Goal: Task Accomplishment & Management: Use online tool/utility

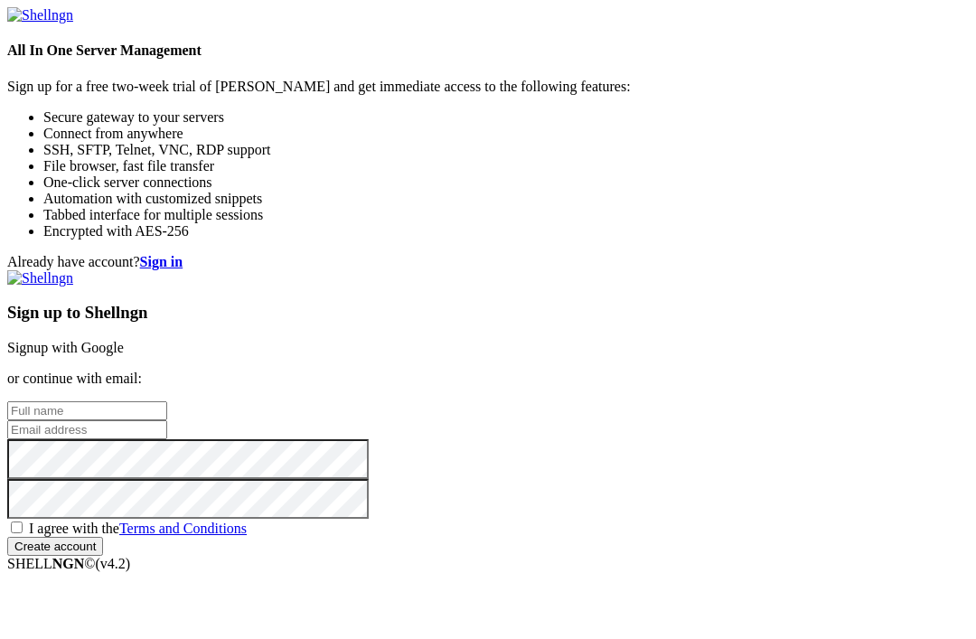
click at [124, 340] on link "Signup with Google" at bounding box center [65, 347] width 117 height 15
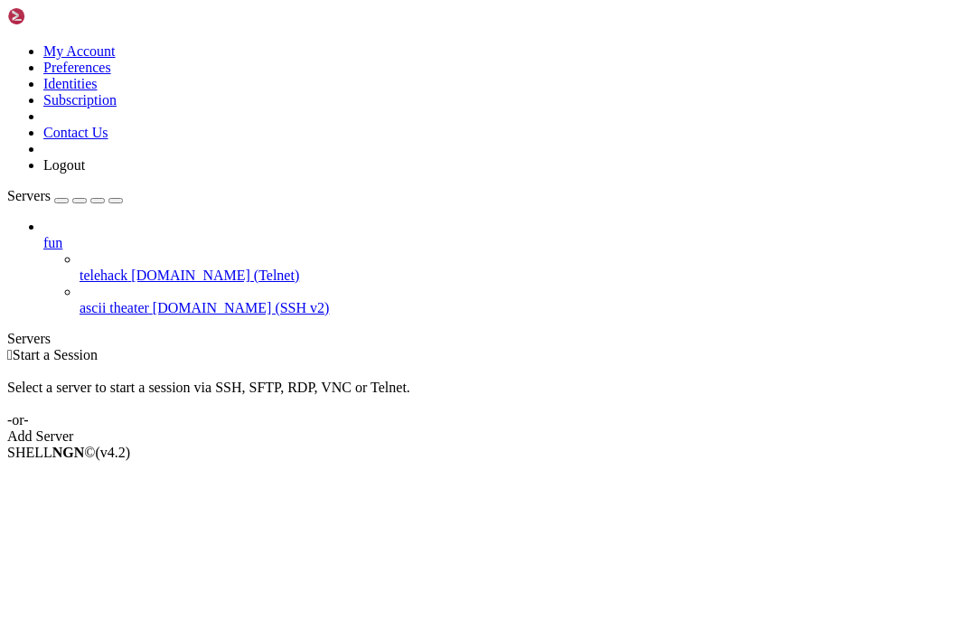
click at [636, 428] on link "Add Server" at bounding box center [488, 436] width 962 height 16
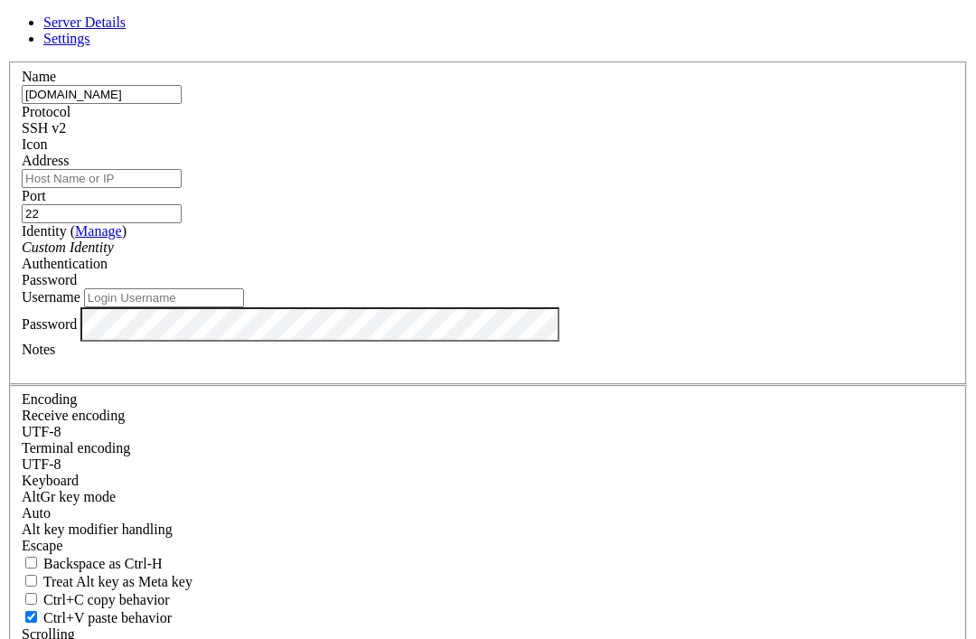
type input "[DOMAIN_NAME]"
click at [182, 213] on input "22" at bounding box center [102, 213] width 160 height 19
type input "2222"
click at [182, 188] on input "Address" at bounding box center [102, 178] width 160 height 19
type input "[DOMAIN_NAME]"
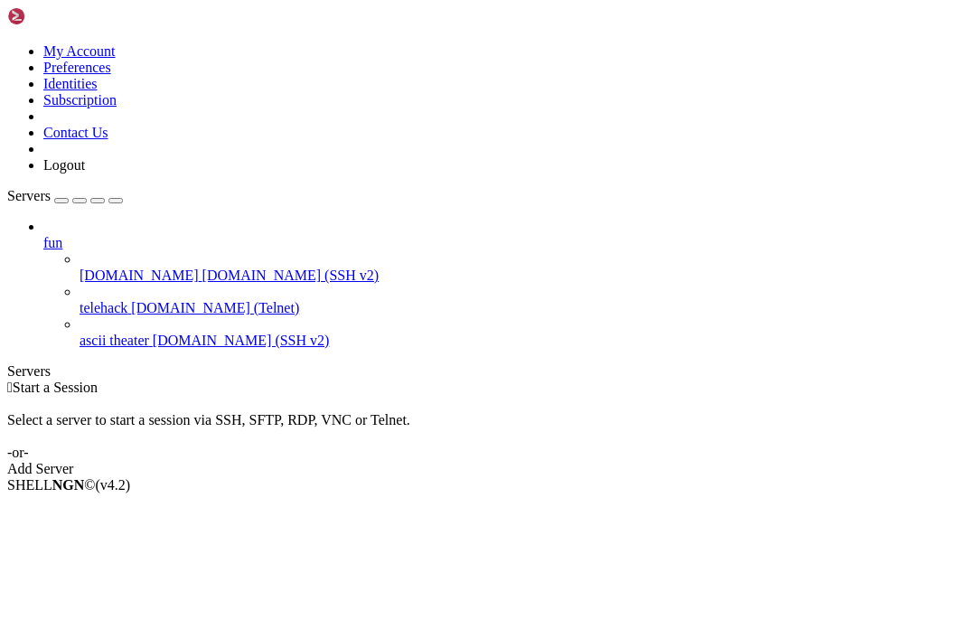
click at [79, 343] on div "fun [DOMAIN_NAME] [DOMAIN_NAME] (SSH v2) telehack [DOMAIN_NAME] (Telnet) ascii …" at bounding box center [488, 284] width 962 height 130
click at [7, 43] on icon at bounding box center [7, 43] width 0 height 0
click at [32, 43] on div at bounding box center [488, 43] width 962 height 0
click at [61, 201] on div "button" at bounding box center [61, 201] width 0 height 0
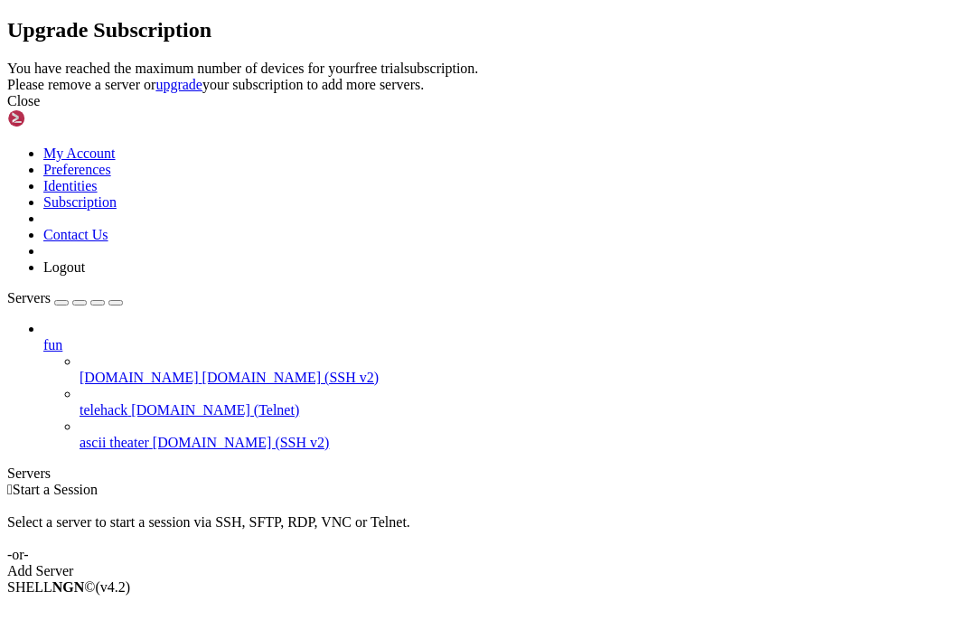
click at [7, 61] on link at bounding box center [7, 61] width 0 height 0
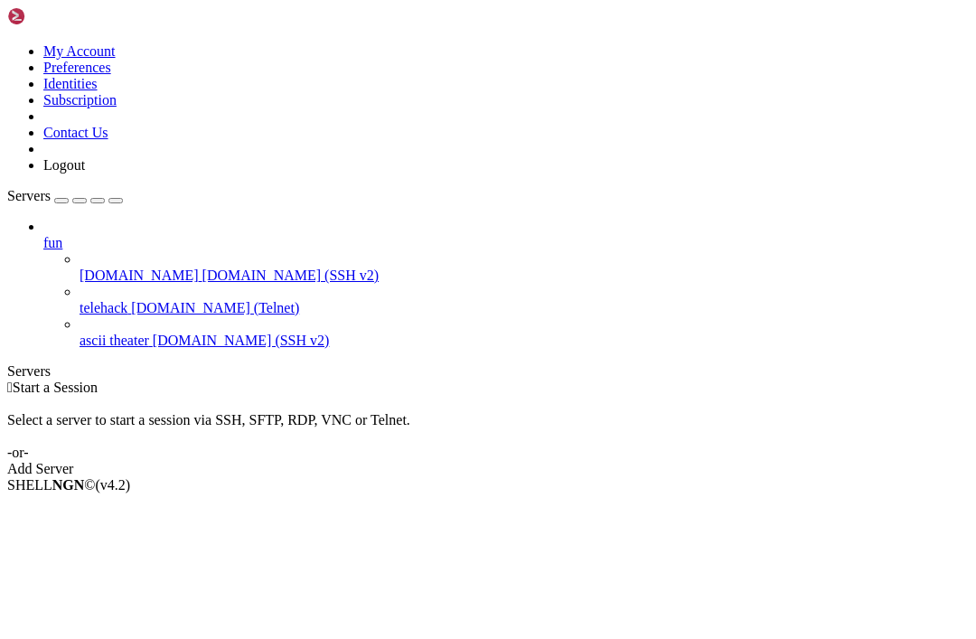
click at [61, 201] on div "button" at bounding box center [61, 201] width 0 height 0
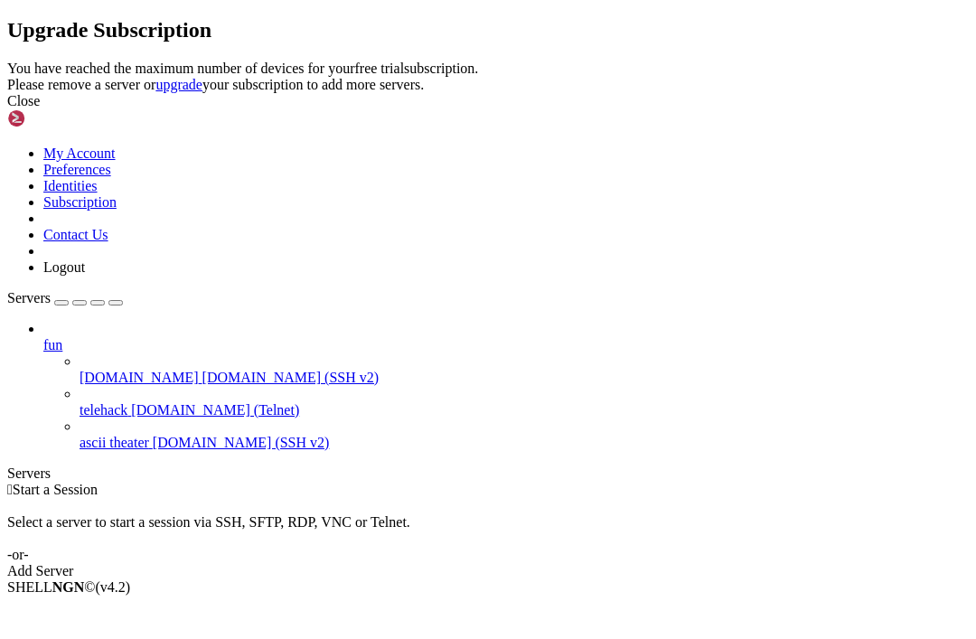
click at [7, 61] on icon at bounding box center [7, 61] width 0 height 0
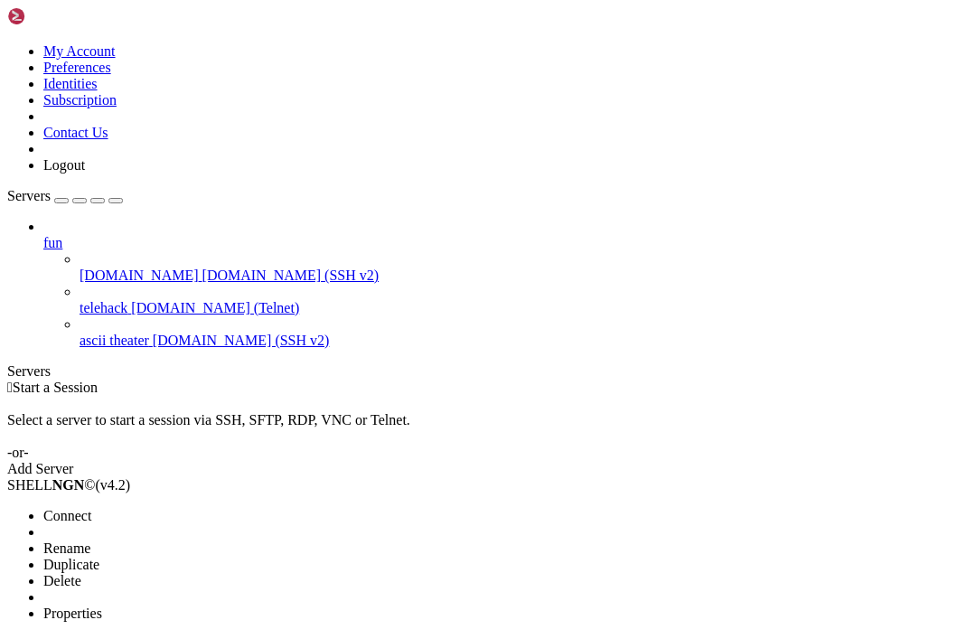
click at [60, 573] on li "Delete" at bounding box center [125, 581] width 164 height 16
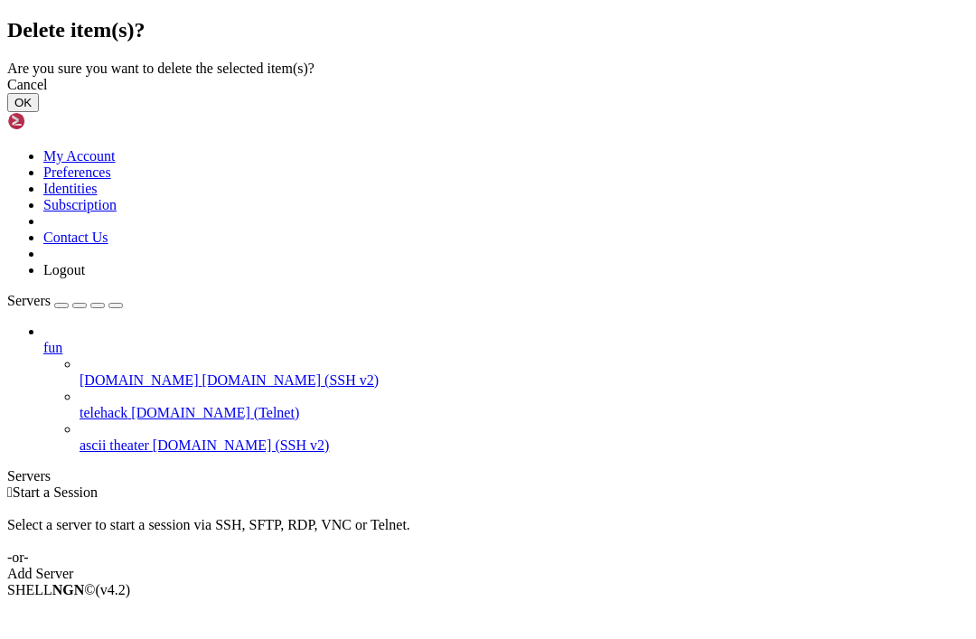
click at [39, 112] on button "OK" at bounding box center [23, 102] width 32 height 19
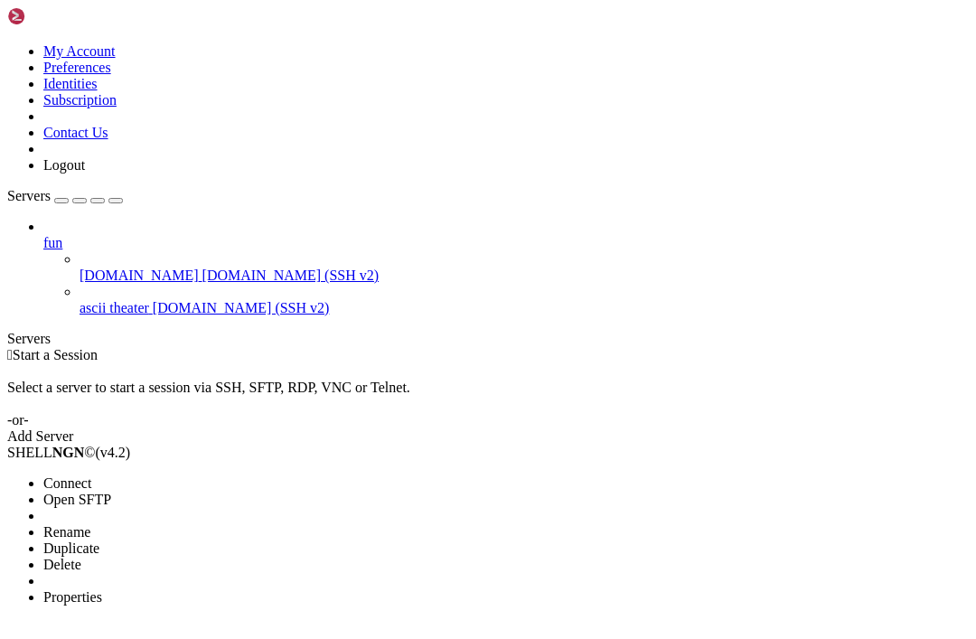
click at [60, 475] on li "Connect" at bounding box center [125, 483] width 164 height 16
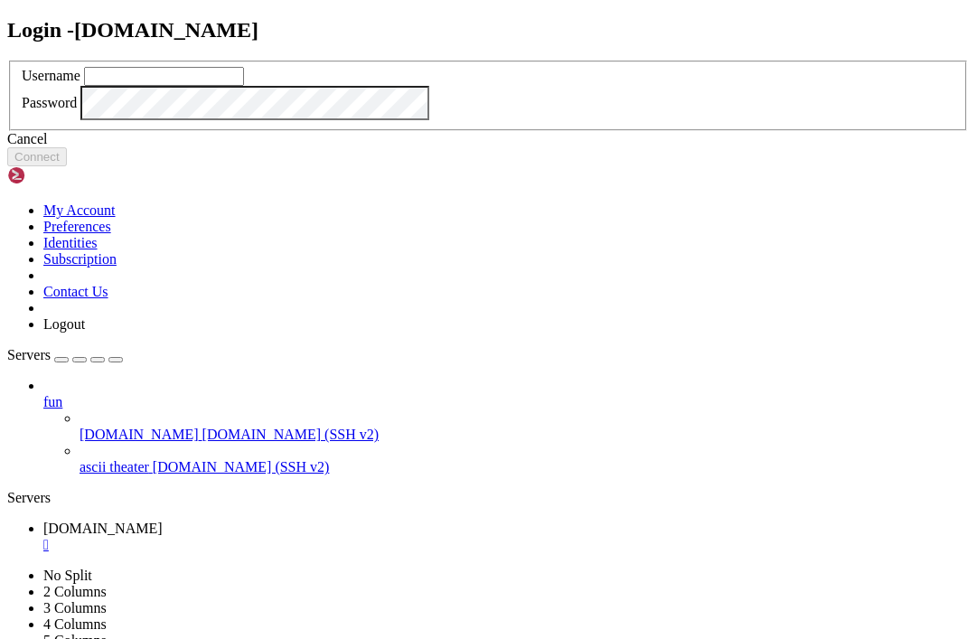
click at [244, 86] on input "text" at bounding box center [164, 76] width 160 height 19
click at [67, 166] on button "Connect" at bounding box center [37, 156] width 60 height 19
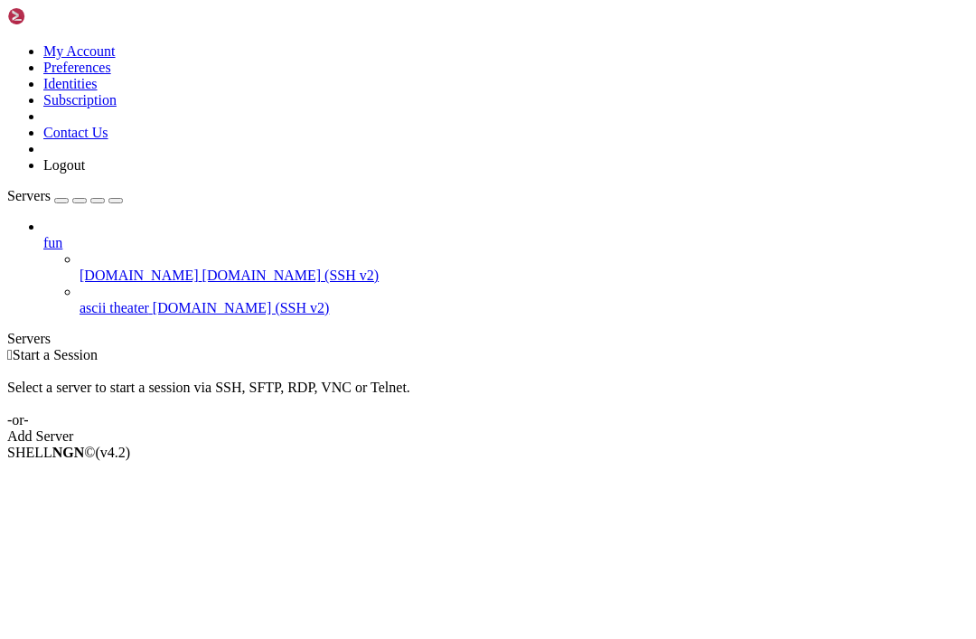
click at [61, 201] on div "button" at bounding box center [61, 201] width 0 height 0
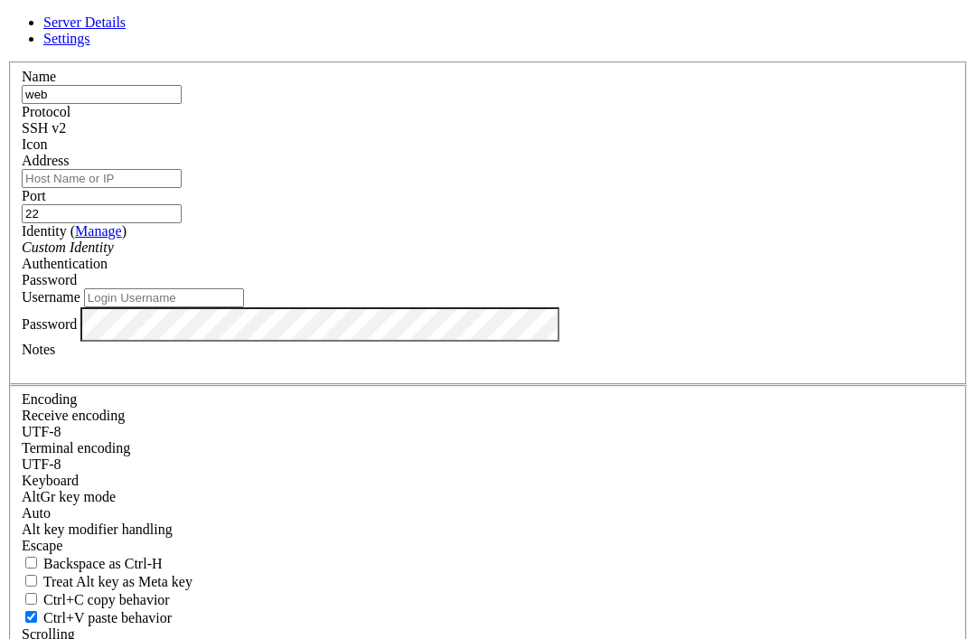
type input "web"
click at [182, 188] on input "Address" at bounding box center [102, 178] width 160 height 19
type input "lynx.scramworks.ney"
click at [268, 256] on div "Custom Identity" at bounding box center [488, 247] width 933 height 16
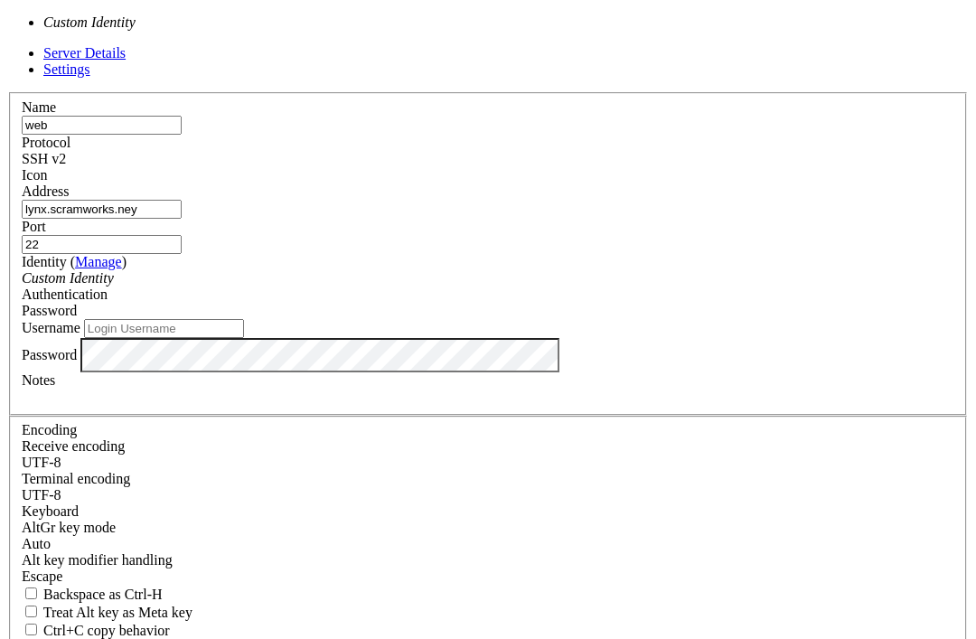
click at [80, 320] on label "Username" at bounding box center [51, 327] width 59 height 15
click at [244, 319] on input "Username" at bounding box center [164, 328] width 160 height 19
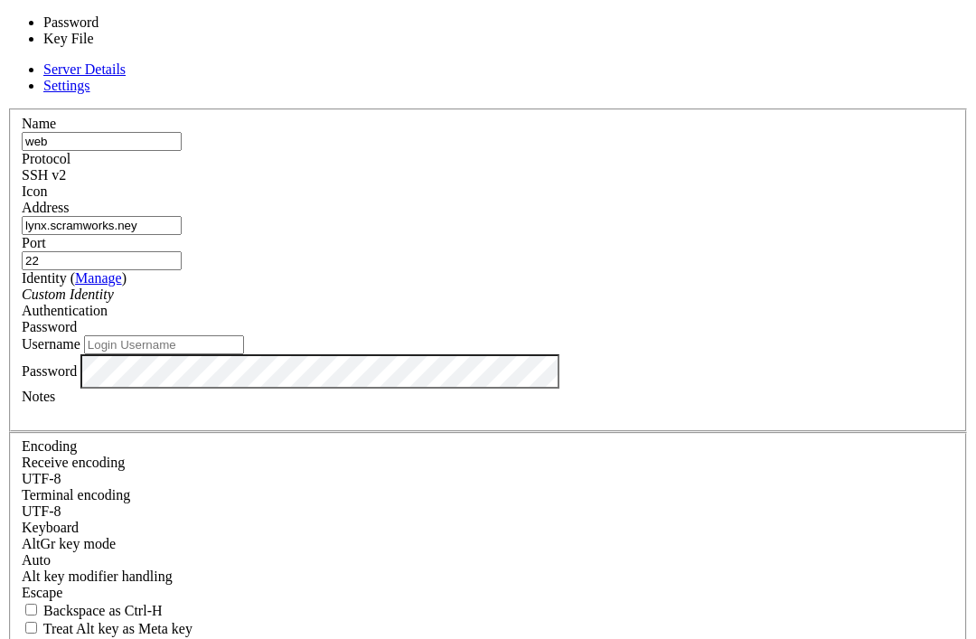
click at [700, 319] on div "Password" at bounding box center [488, 327] width 933 height 16
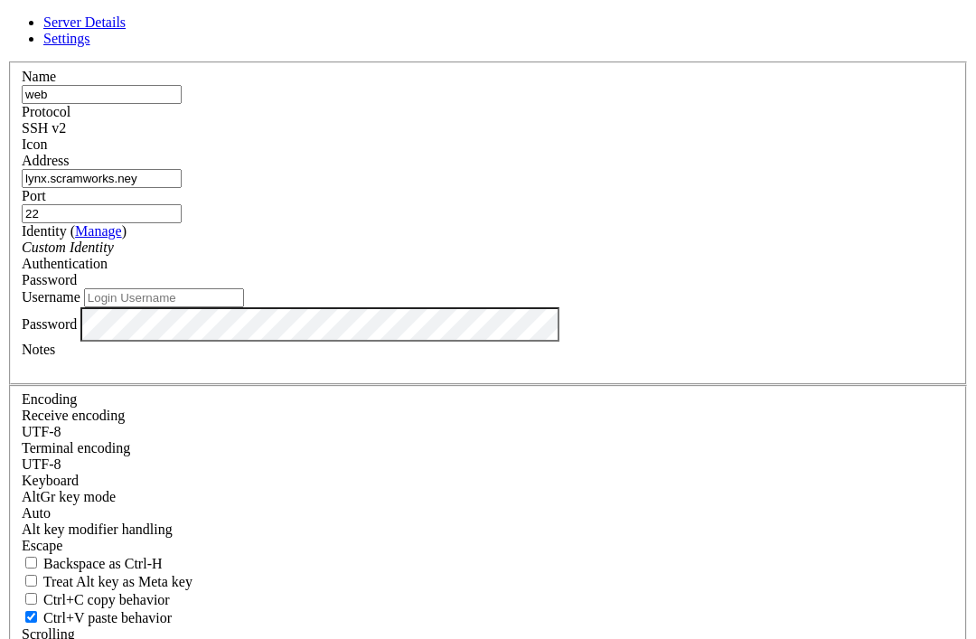
click at [244, 307] on input "Username" at bounding box center [164, 297] width 160 height 19
type input "lynx"
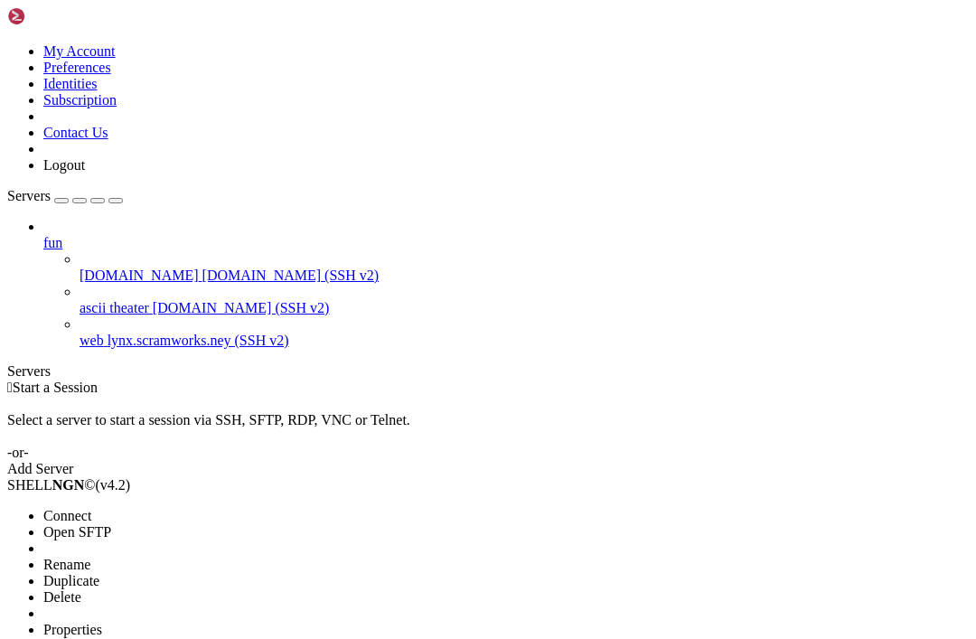
click at [71, 508] on span "Connect" at bounding box center [67, 515] width 48 height 15
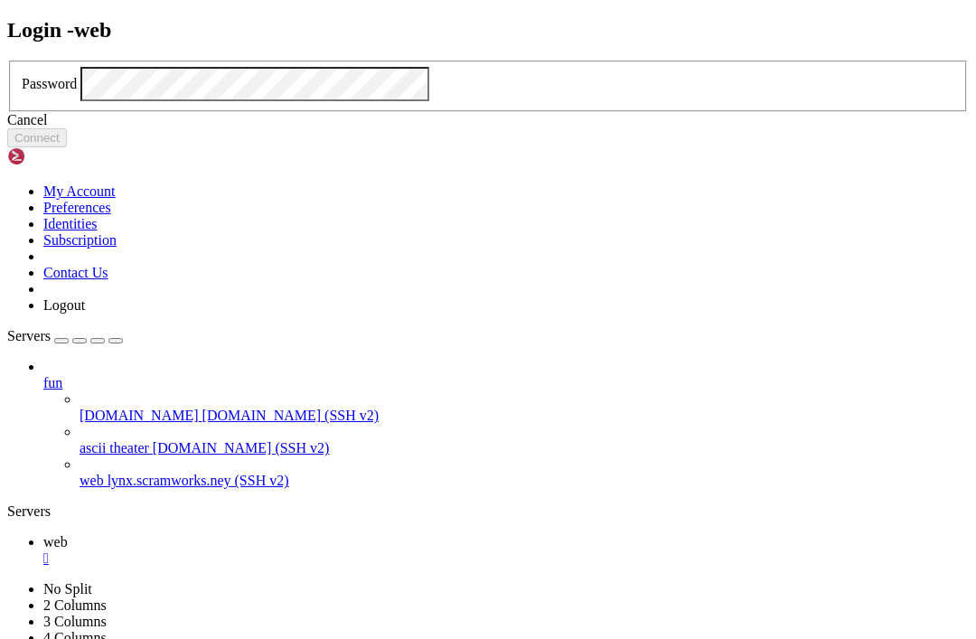
click at [512, 128] on div "Cancel" at bounding box center [488, 120] width 962 height 16
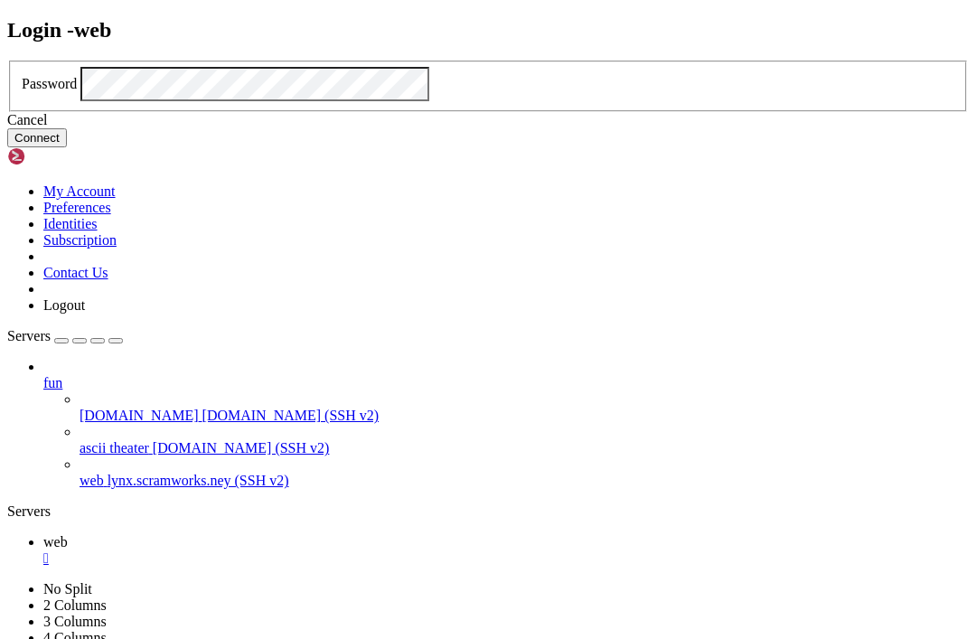
click at [67, 147] on button "Connect" at bounding box center [37, 137] width 60 height 19
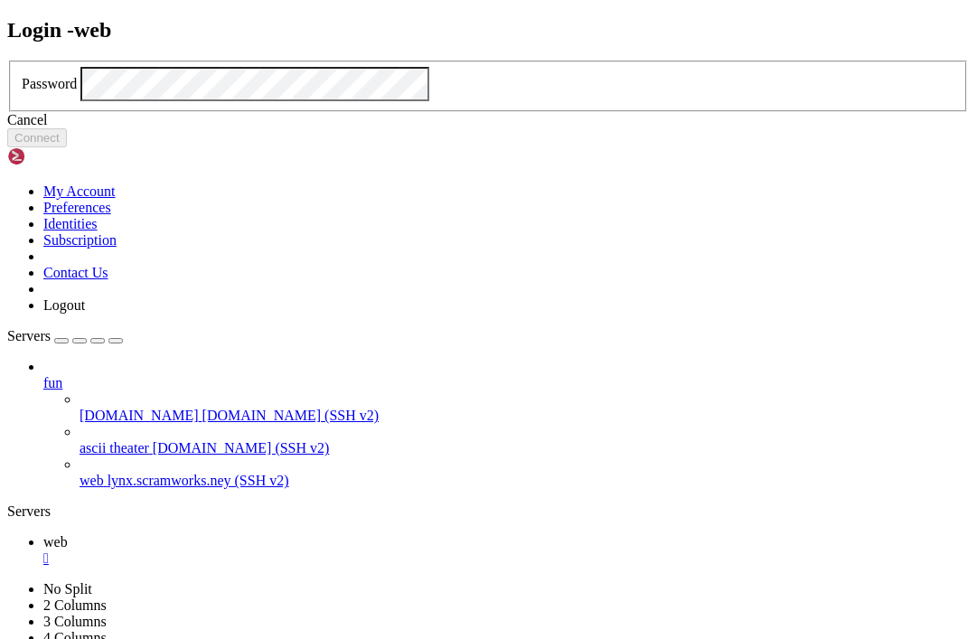
click at [53, 148] on div "Login - web Password Cancel Connect" at bounding box center [488, 83] width 962 height 130
click at [71, 148] on div "Login - web Password Cancel Connect" at bounding box center [488, 83] width 962 height 130
click at [92, 148] on div "Login - web Password Cancel Connect" at bounding box center [488, 83] width 962 height 130
click at [58, 148] on div "Login - web Password Cancel Connect" at bounding box center [488, 83] width 962 height 130
click at [105, 148] on div "Login - web Password Cancel Connect" at bounding box center [488, 83] width 962 height 130
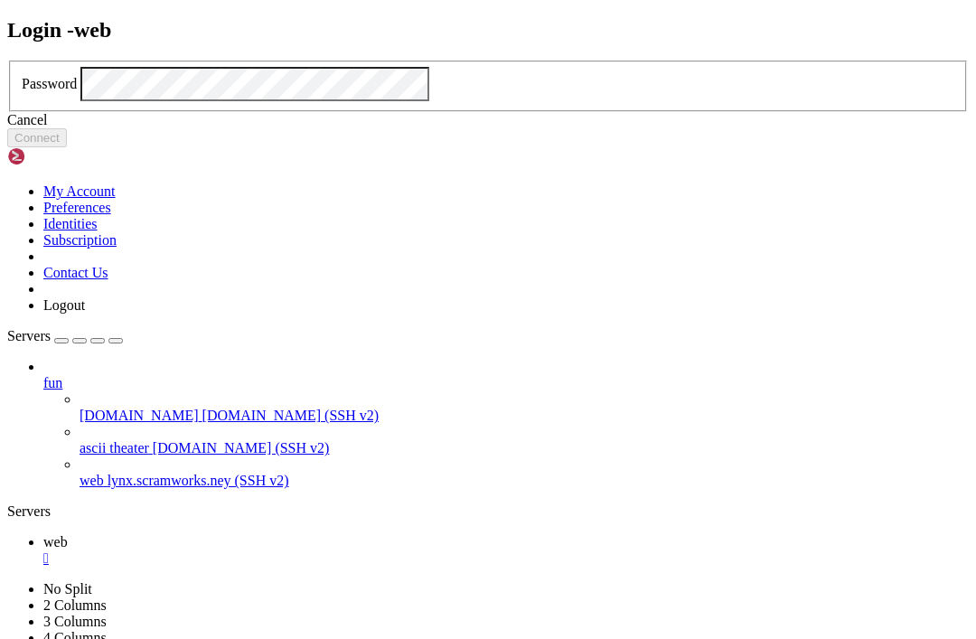
click at [87, 148] on div "Login - web Password Cancel Connect" at bounding box center [488, 83] width 962 height 130
click at [85, 148] on div "Login - web Password Cancel Connect" at bounding box center [488, 83] width 962 height 130
click at [7, 61] on icon at bounding box center [7, 61] width 0 height 0
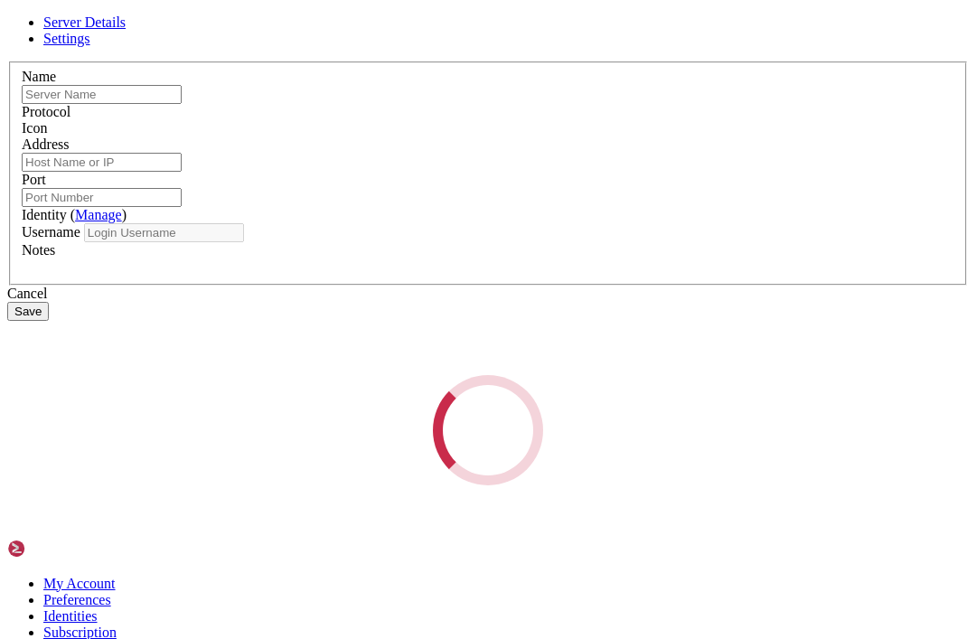
type input "web"
type input "lynx.scramworks.ney"
type input "22"
type input "lynx"
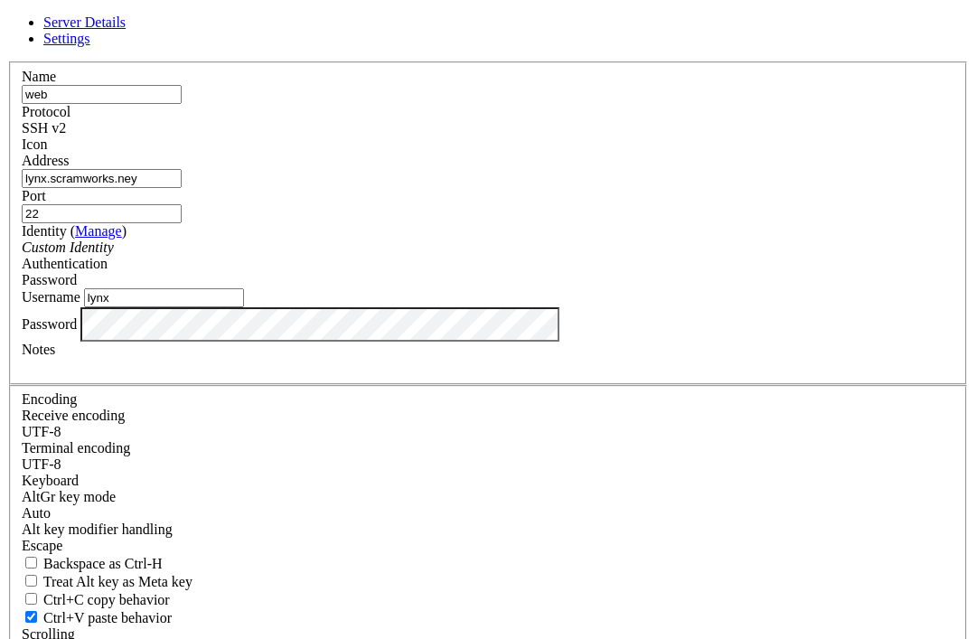
click at [182, 188] on input "lynx.scramworks.ney" at bounding box center [102, 178] width 160 height 19
type input "lynx.scramworks.net"
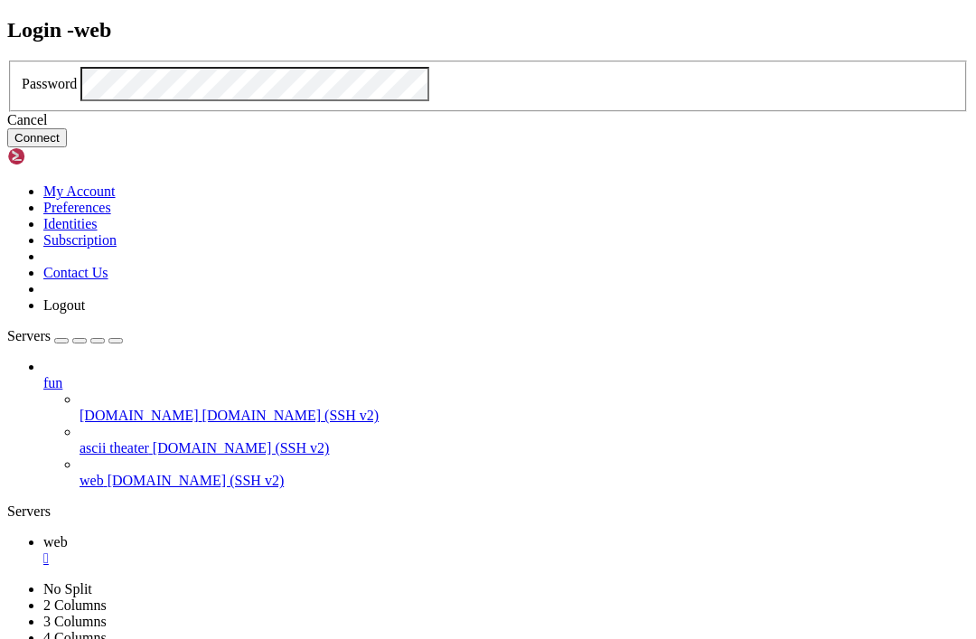
click at [67, 147] on button "Connect" at bounding box center [37, 137] width 60 height 19
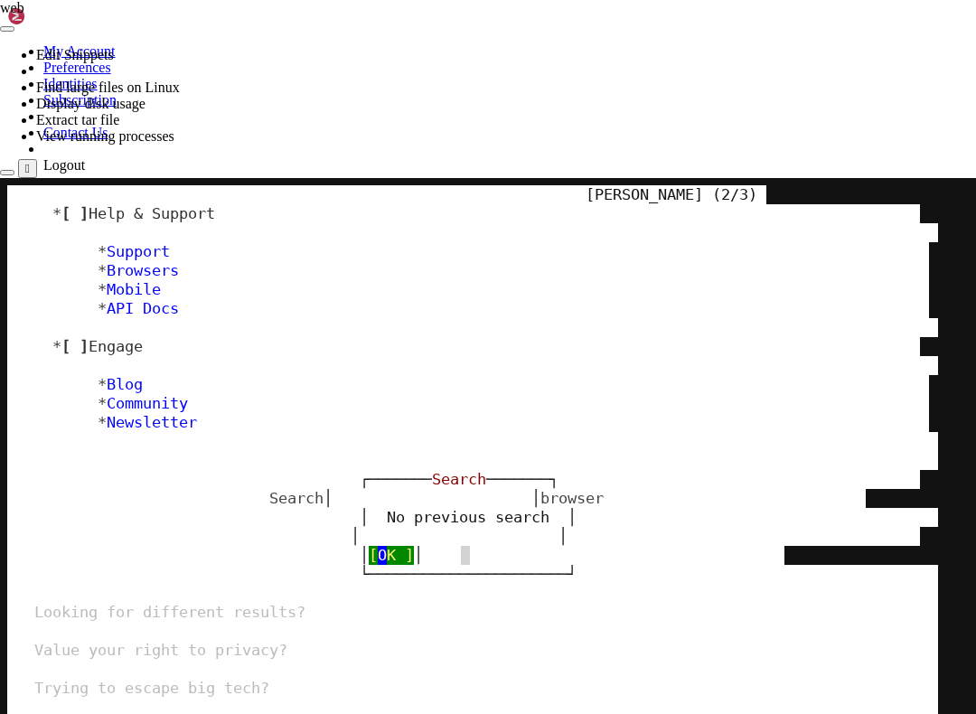
click at [9, 178] on div at bounding box center [4, 178] width 9 height 0
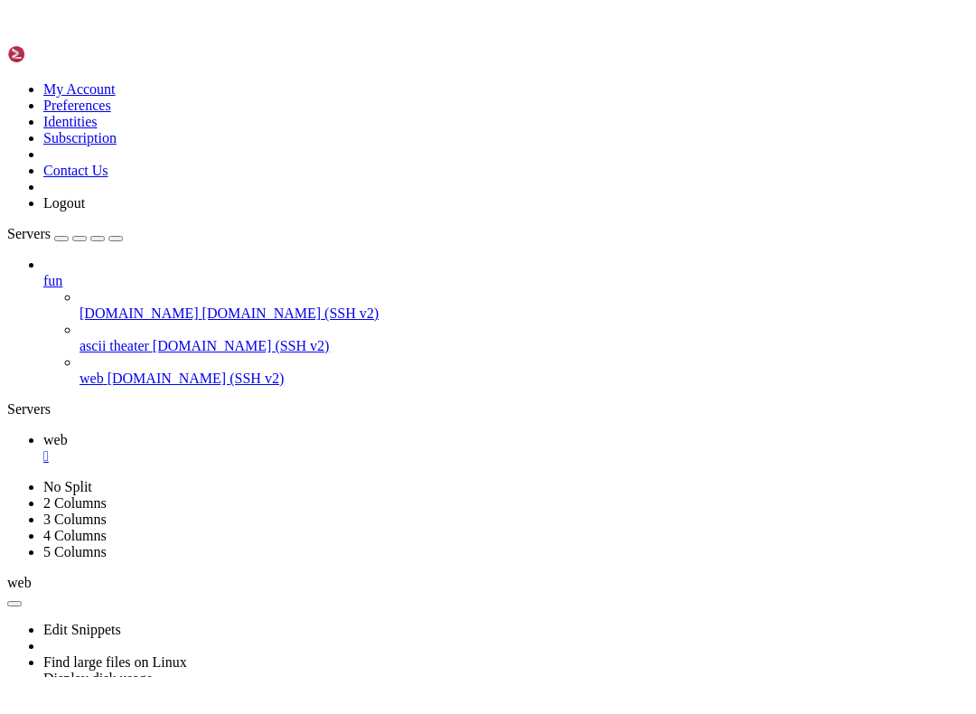
scroll to position [171, 0]
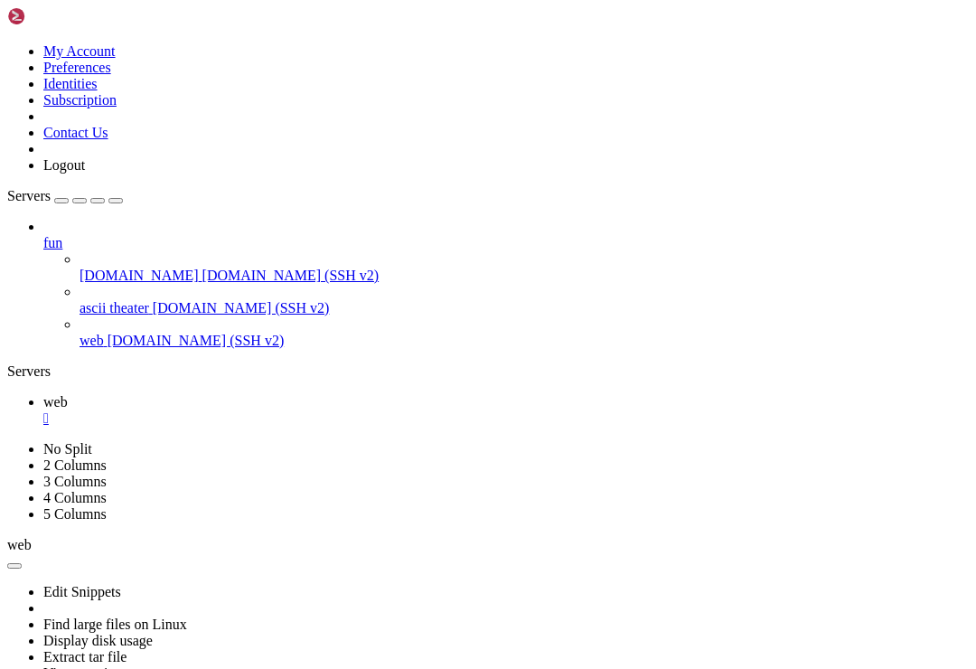
scroll to position [266, 0]
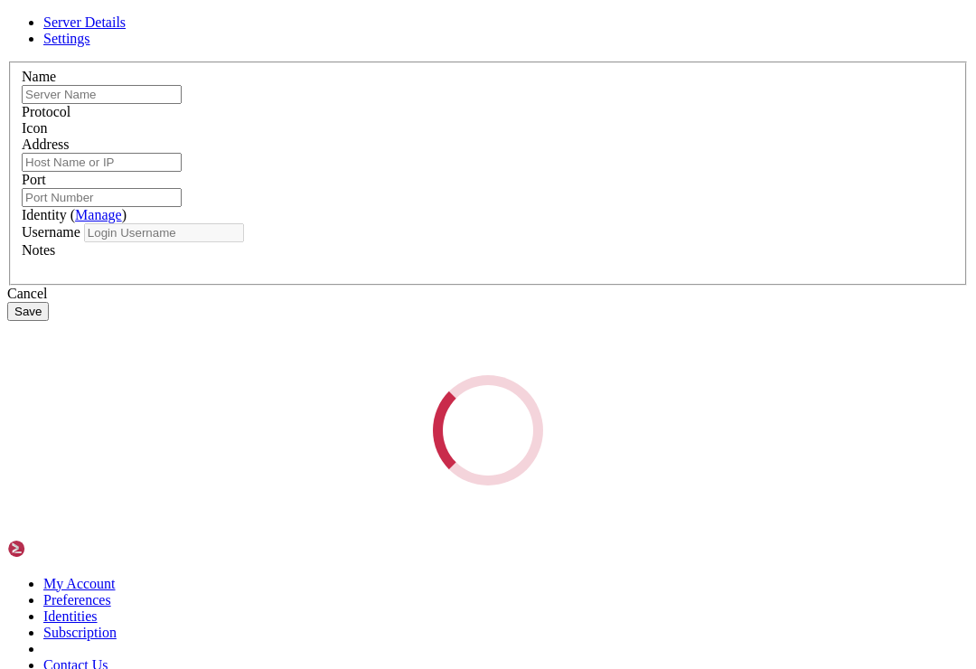
type input "[DOMAIN_NAME]"
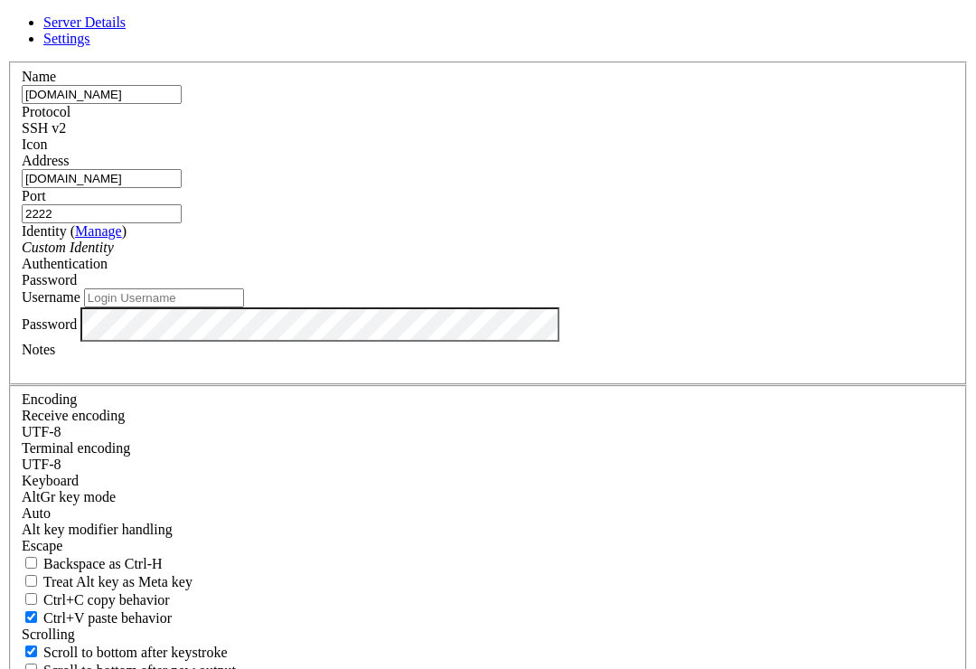
click at [602, 136] on div "SSH v2" at bounding box center [488, 128] width 933 height 16
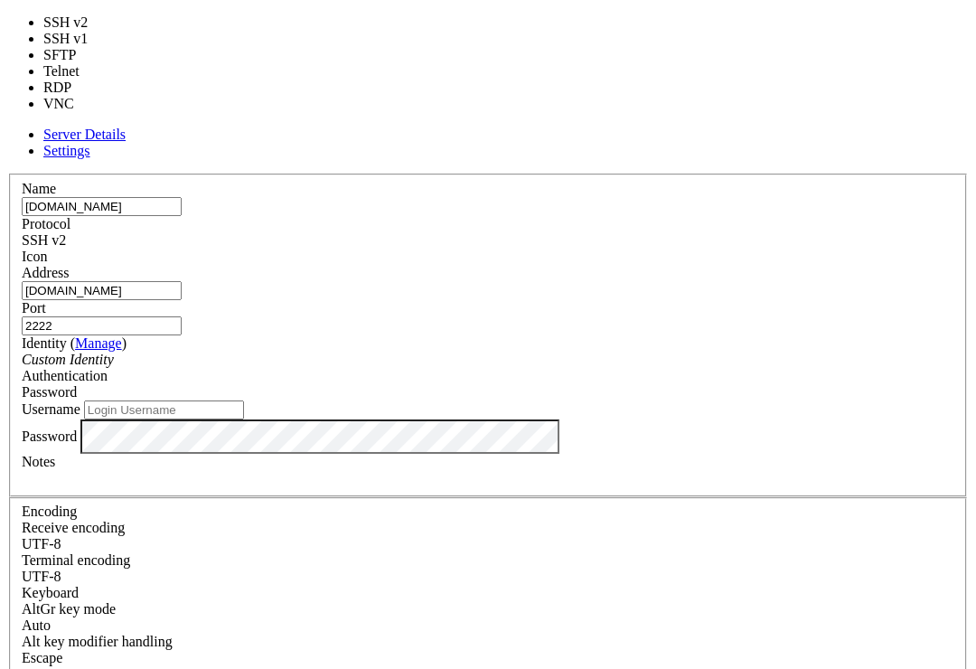
type input "22"
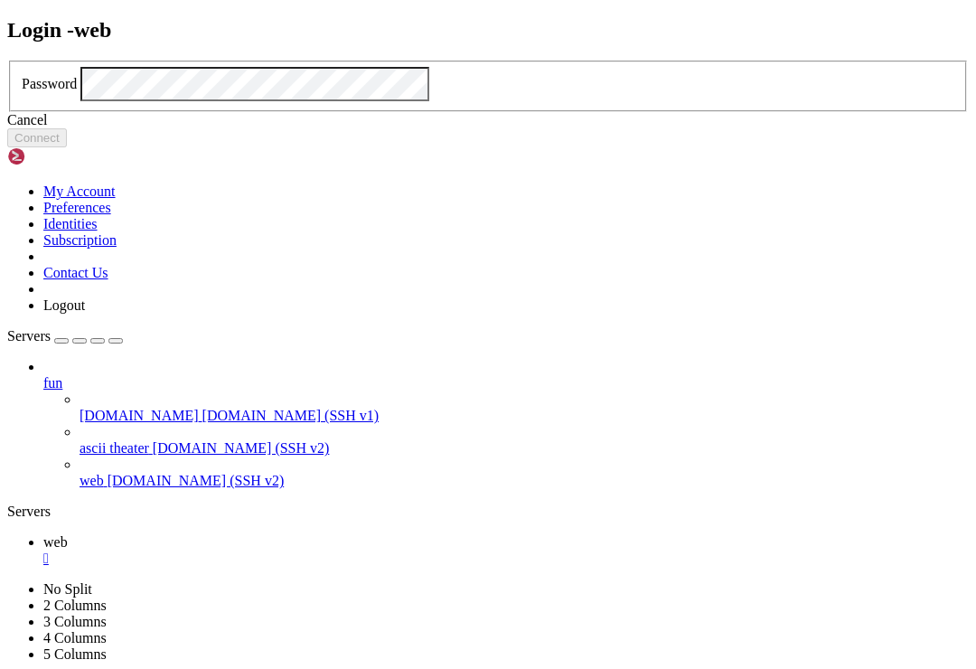
click at [525, 128] on div "Cancel" at bounding box center [488, 120] width 962 height 16
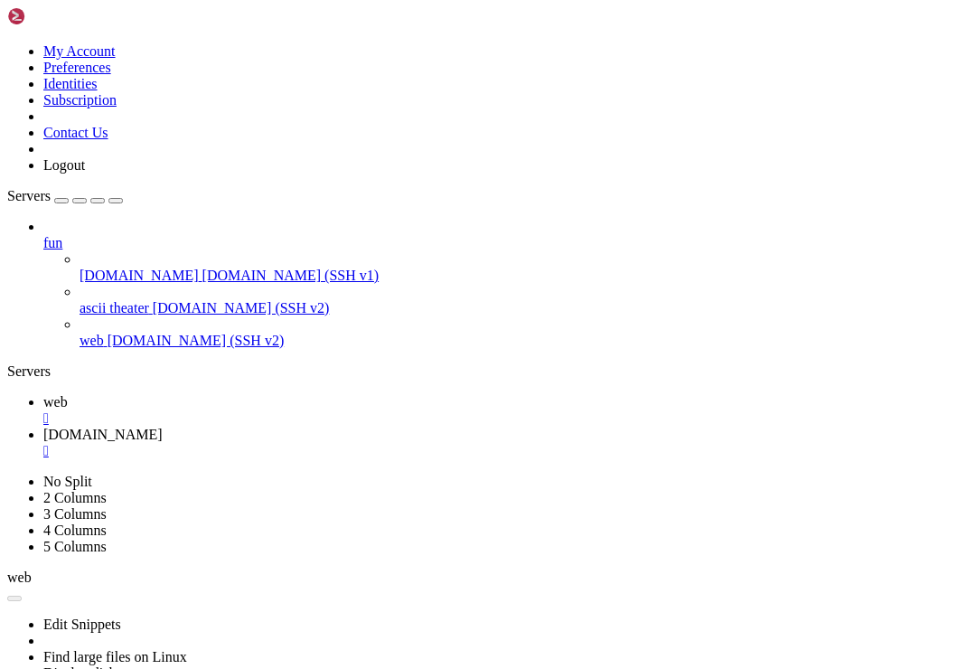
scroll to position [0, 0]
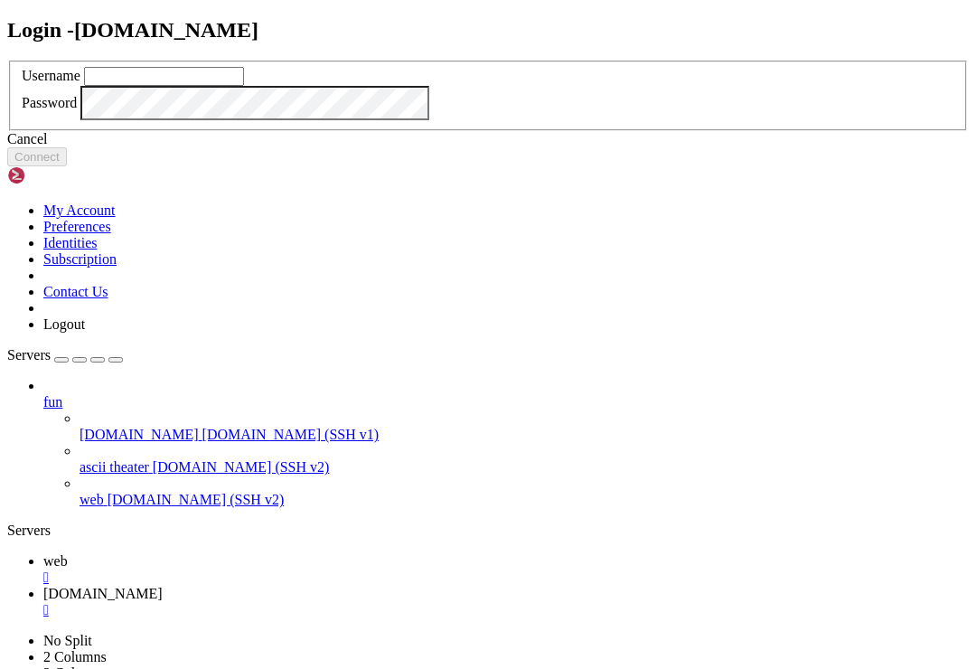
click at [244, 86] on input "text" at bounding box center [164, 76] width 160 height 19
type input "s"
type input "bob"
click at [67, 166] on button "Connect" at bounding box center [37, 156] width 60 height 19
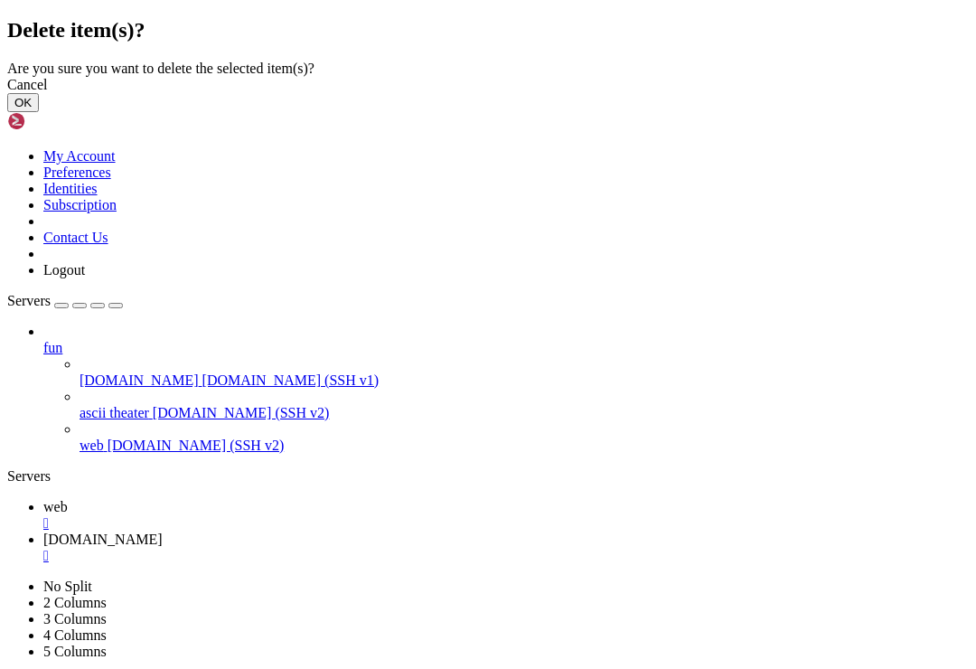
click at [39, 112] on button "OK" at bounding box center [23, 102] width 32 height 19
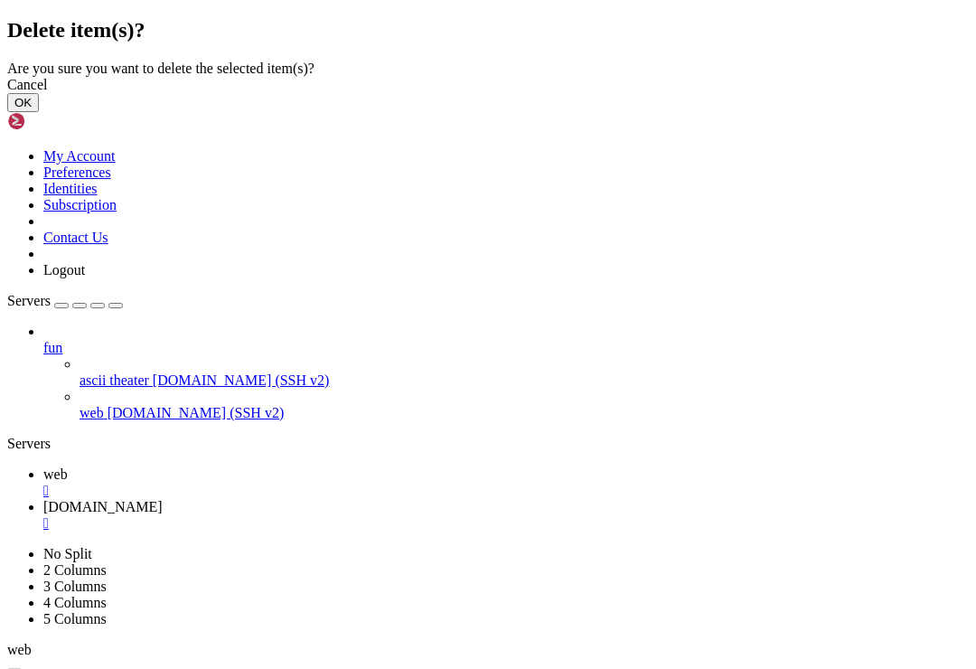
click at [39, 112] on button "OK" at bounding box center [23, 102] width 32 height 19
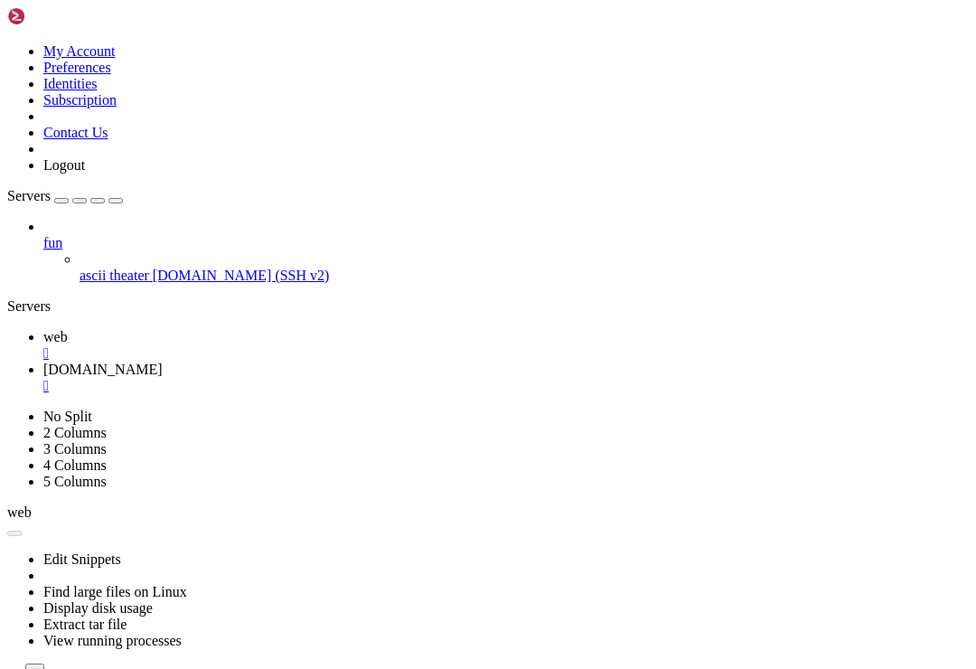
scroll to position [236, 0]
click at [279, 21] on div at bounding box center [488, 334] width 976 height 669
click at [302, 345] on div "" at bounding box center [505, 353] width 925 height 16
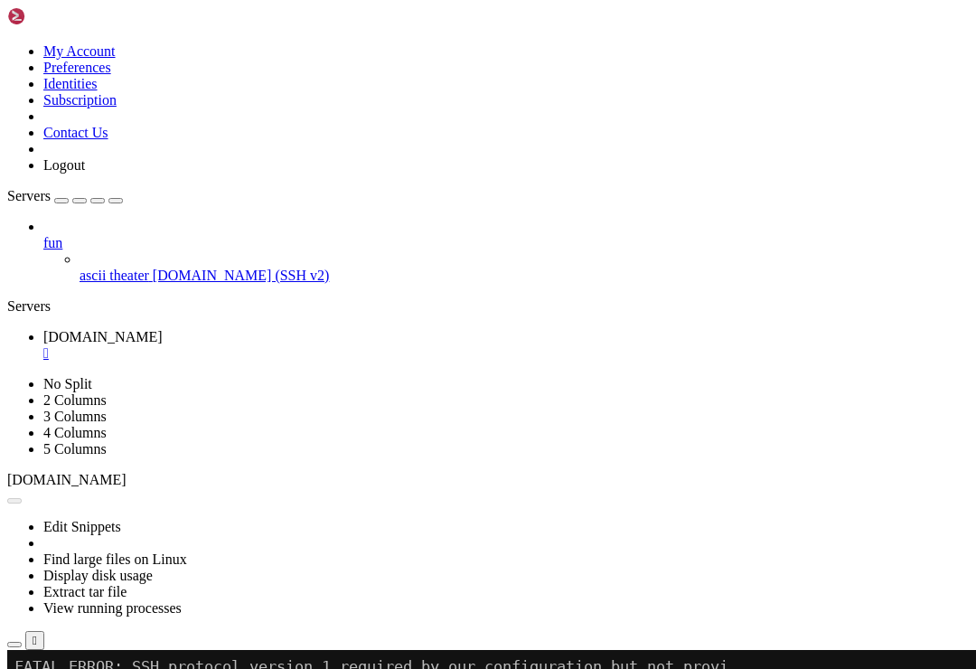
click at [324, 345] on div "" at bounding box center [505, 353] width 925 height 16
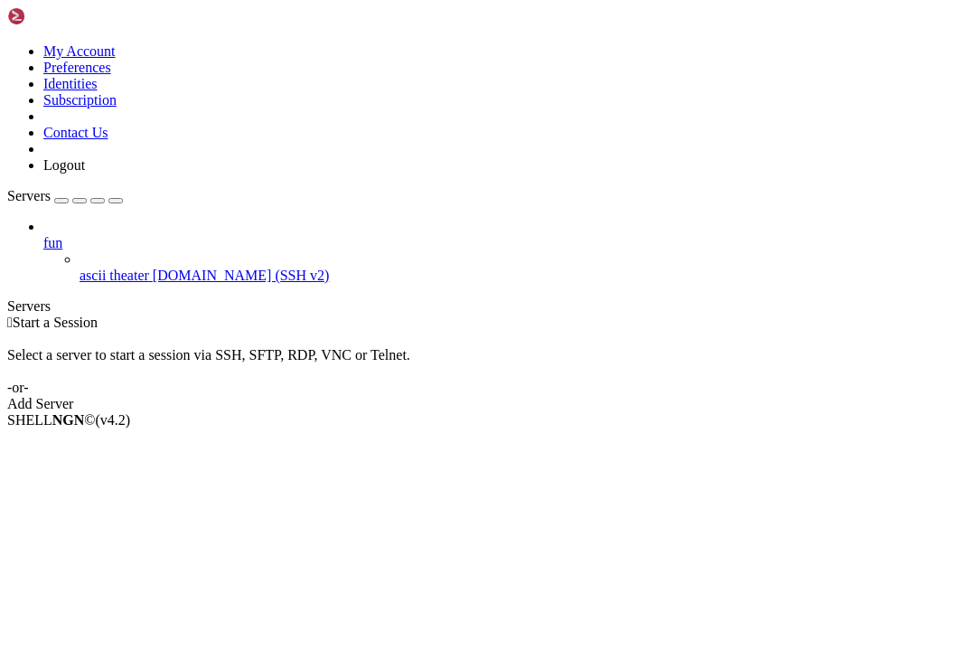
click at [164, 268] on span "[DOMAIN_NAME] (SSH v2)" at bounding box center [241, 275] width 177 height 15
click at [7, 43] on link at bounding box center [7, 43] width 0 height 0
click at [116, 59] on link "My Account" at bounding box center [79, 50] width 72 height 15
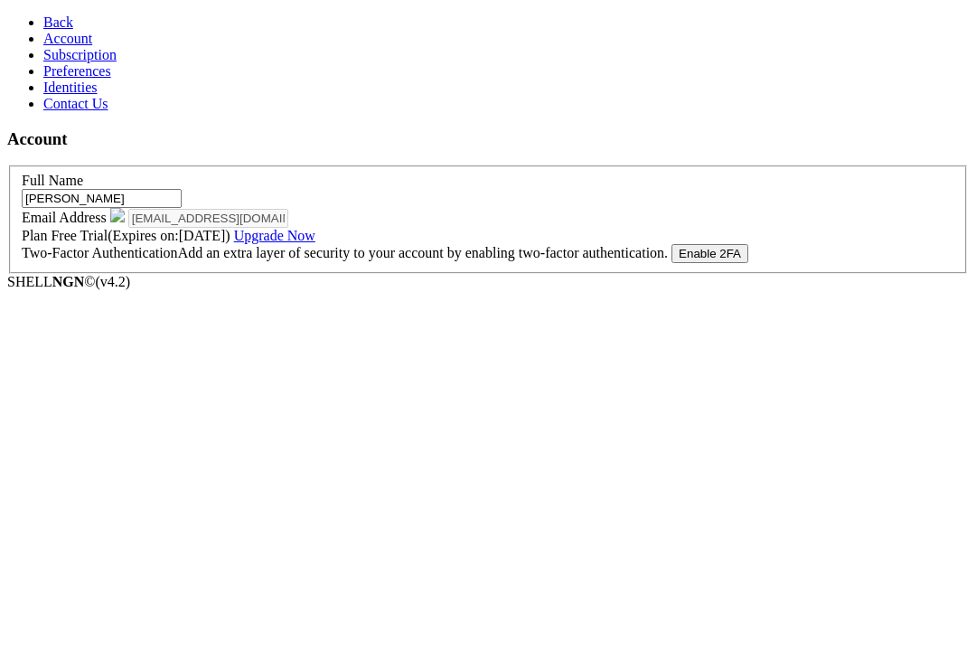
click at [92, 79] on link "Preferences" at bounding box center [77, 70] width 68 height 15
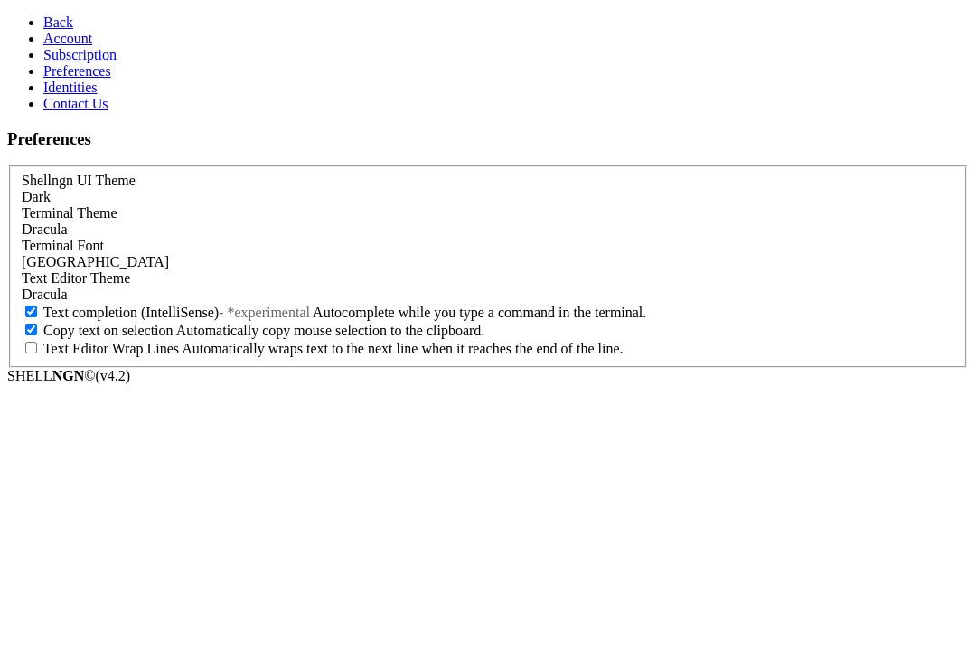
click at [43, 29] on link "Back" at bounding box center [58, 21] width 30 height 15
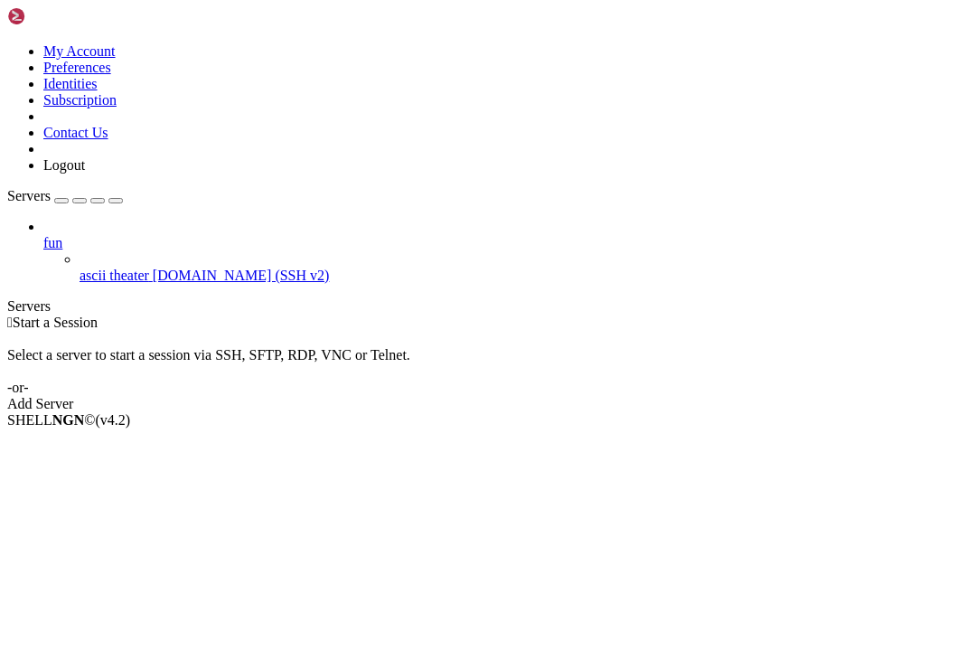
click at [153, 268] on span "[DOMAIN_NAME] (SSH v2)" at bounding box center [241, 275] width 177 height 15
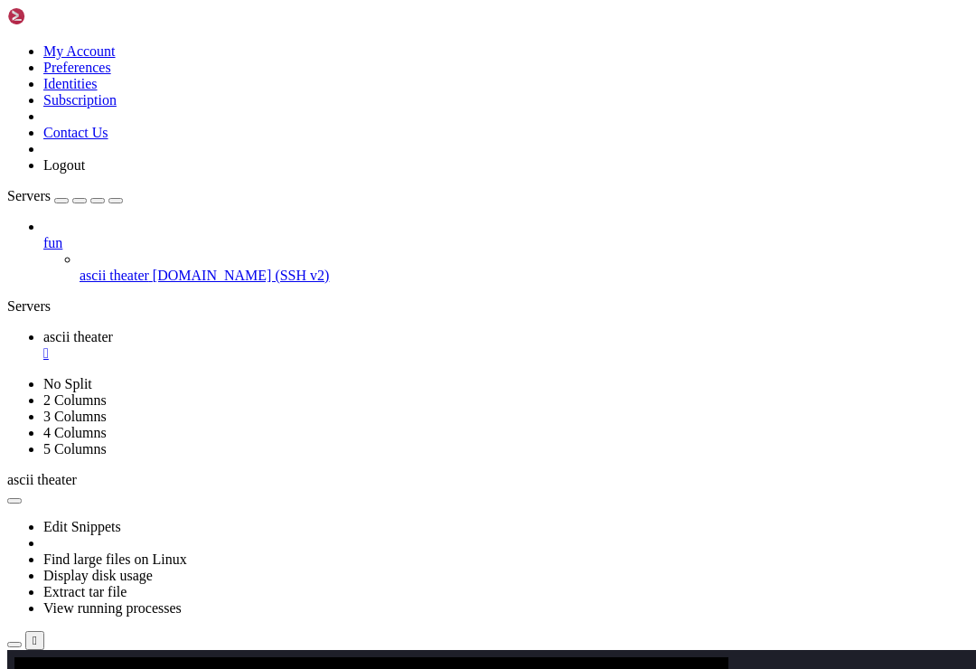
click at [90, 165] on html "Loading... My Account Preferences Identities Subscription Contact Us Logout Ser…" at bounding box center [488, 353] width 976 height 706
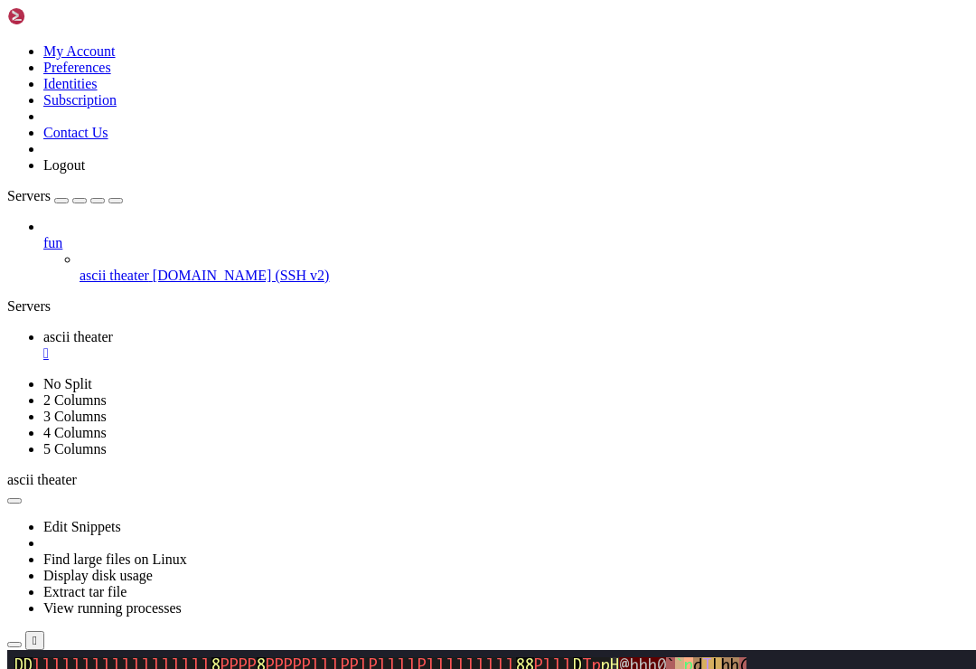
click at [346, 345] on div "" at bounding box center [505, 353] width 925 height 16
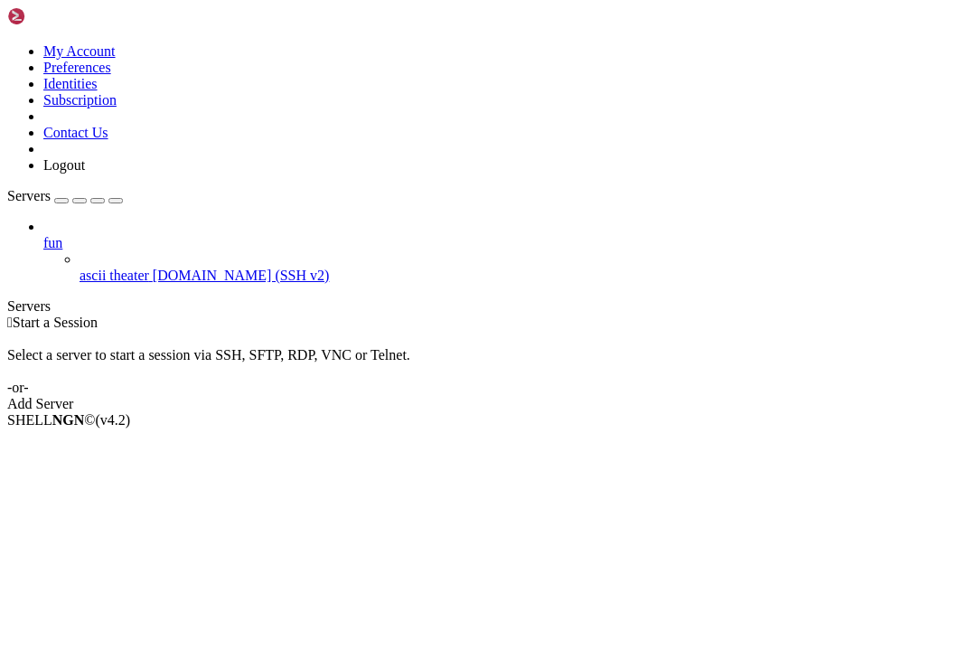
click at [91, 268] on div "ascii theater [DOMAIN_NAME] (SSH v2)" at bounding box center [524, 276] width 889 height 16
click at [153, 268] on span "[DOMAIN_NAME] (SSH v2)" at bounding box center [241, 275] width 177 height 15
click at [60, 557] on li "Properties" at bounding box center [125, 565] width 164 height 16
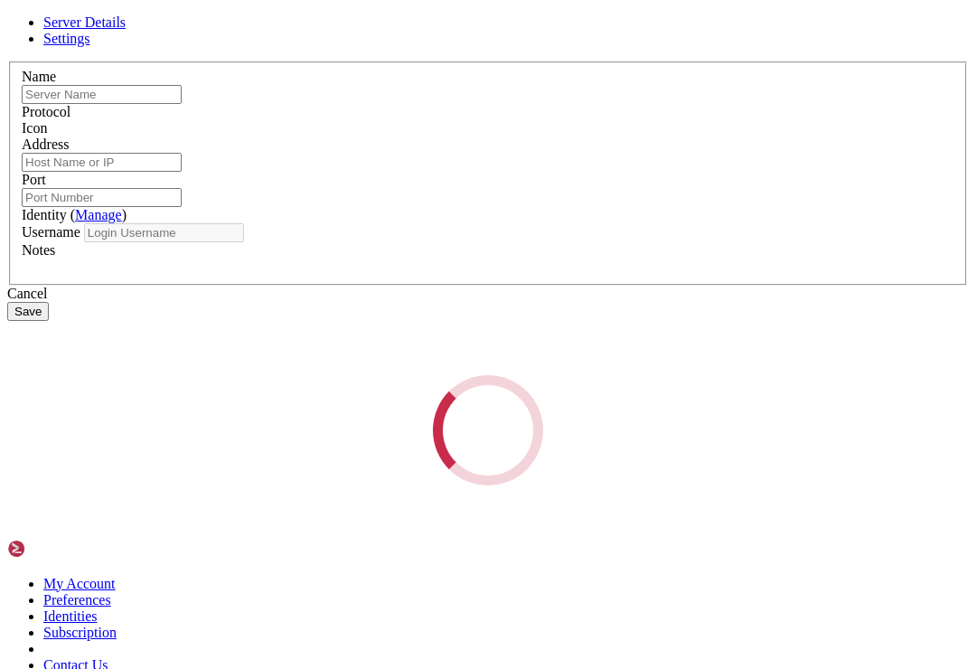
type input "ascii theater"
type input "[DOMAIN_NAME]"
type input "22"
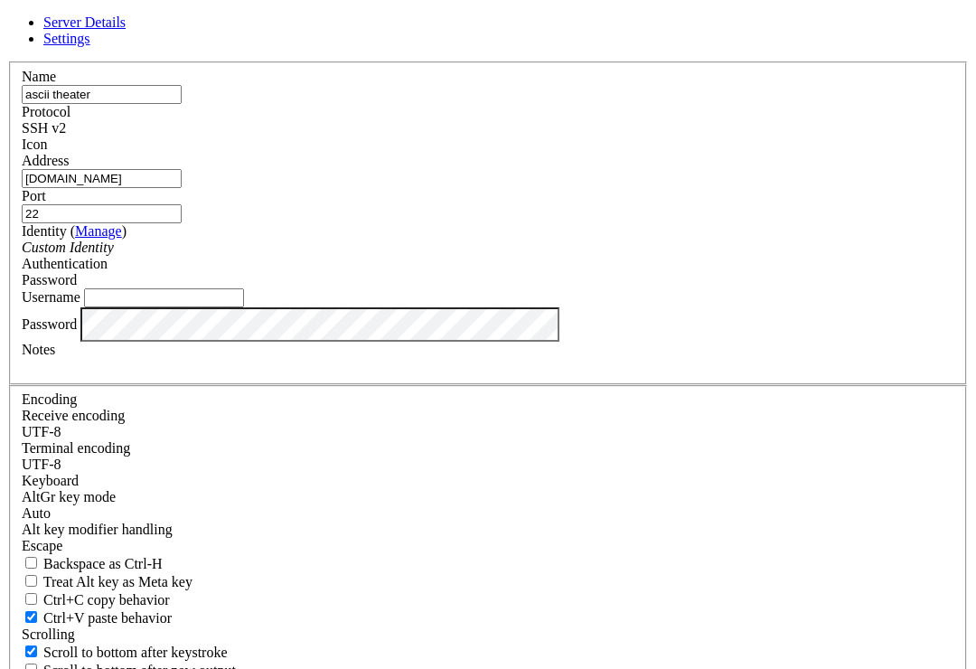
click at [90, 46] on span "Settings" at bounding box center [66, 38] width 47 height 15
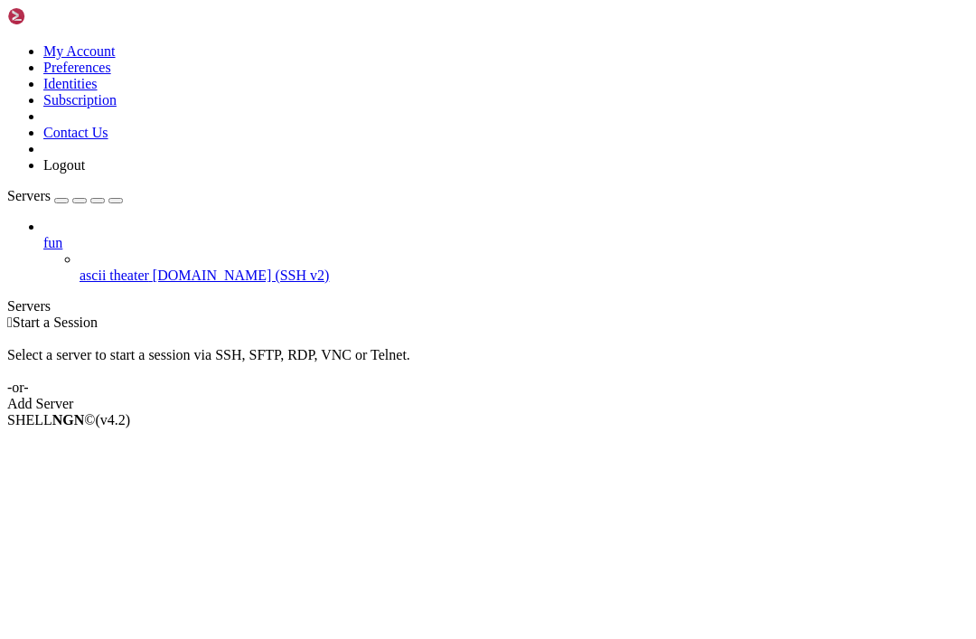
click at [653, 396] on link "Add Server" at bounding box center [488, 404] width 962 height 16
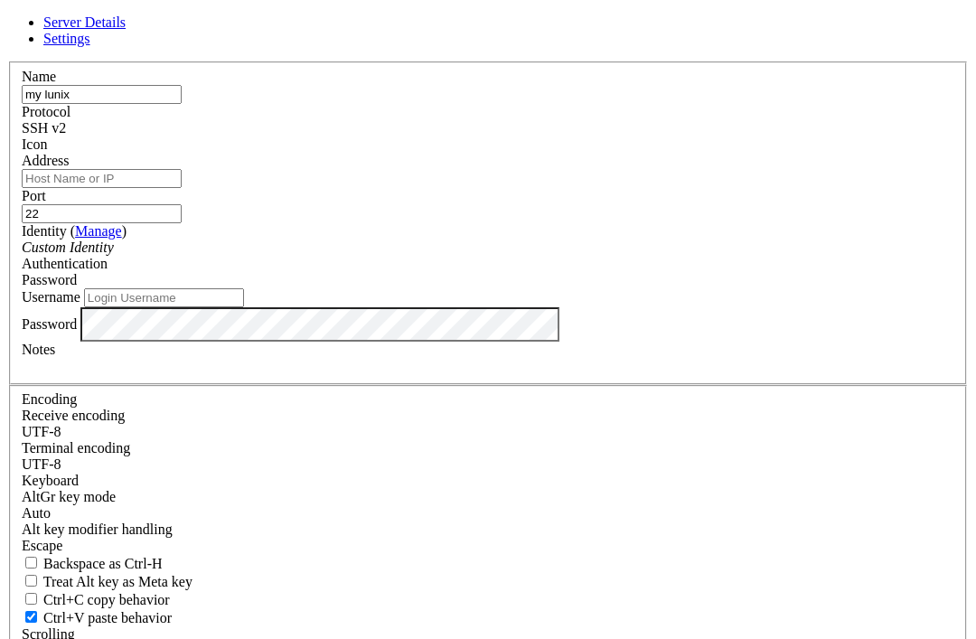
type input "my lunix"
click at [182, 188] on input "Address" at bounding box center [102, 178] width 160 height 19
paste input "mailto:[EMAIL_ADDRESS][DOMAIN_NAME]"
click at [182, 188] on input "mailto:[EMAIL_ADDRESS][DOMAIN_NAME]" at bounding box center [102, 178] width 160 height 19
type input "[DOMAIN_NAME]"
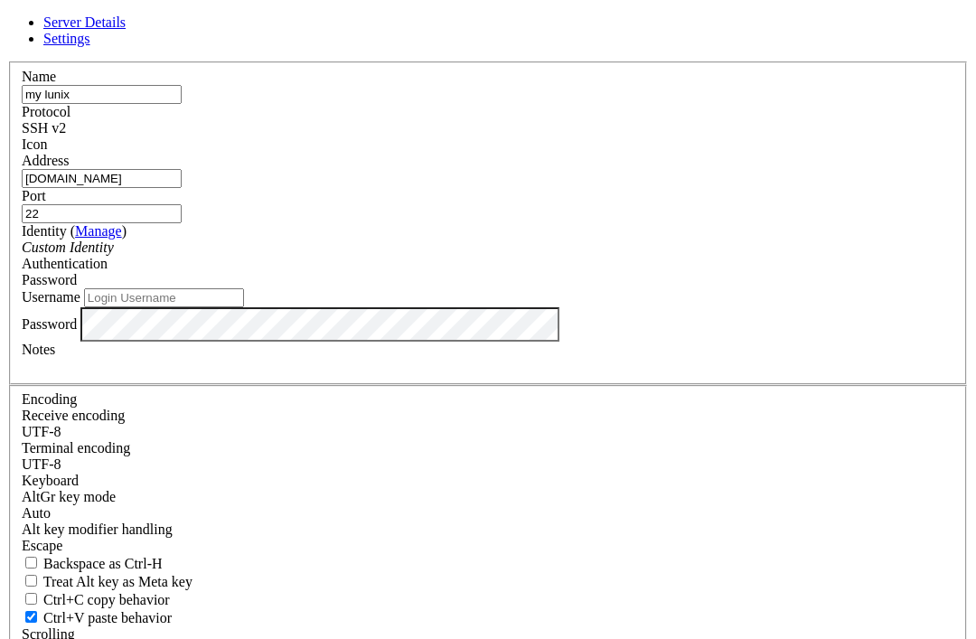
click at [244, 307] on input "Username" at bounding box center [164, 297] width 160 height 19
type input "mraiiscool"
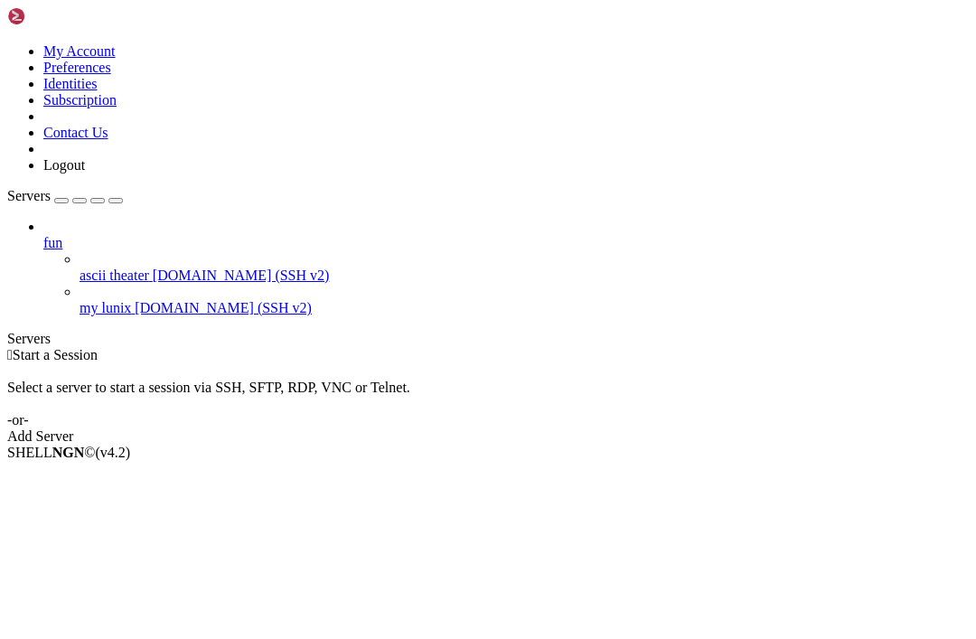
click at [135, 300] on span "tty.sdf.org (SSH v2)" at bounding box center [223, 307] width 177 height 15
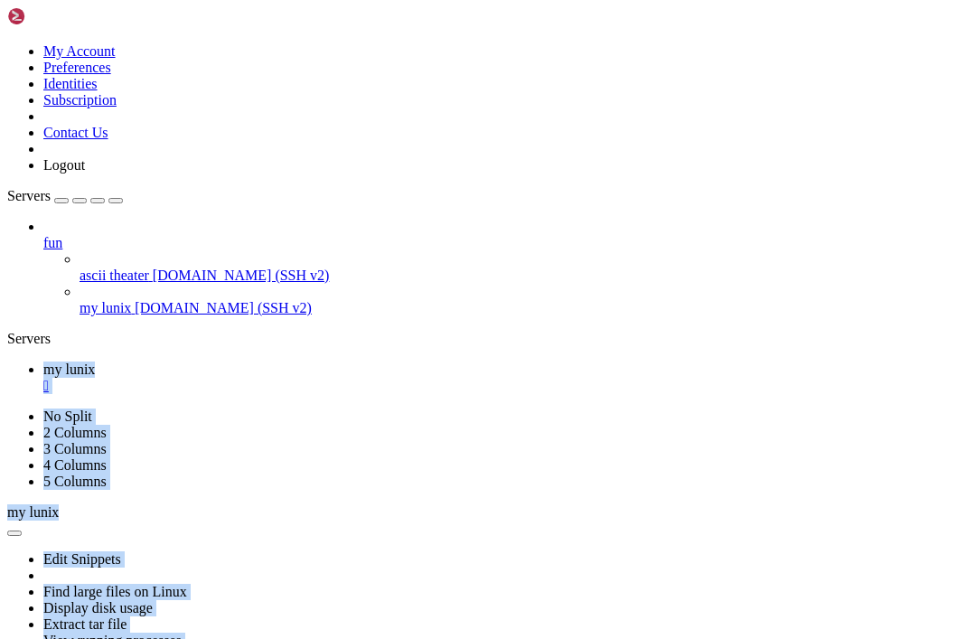
click at [14, 533] on icon "button" at bounding box center [14, 533] width 0 height 0
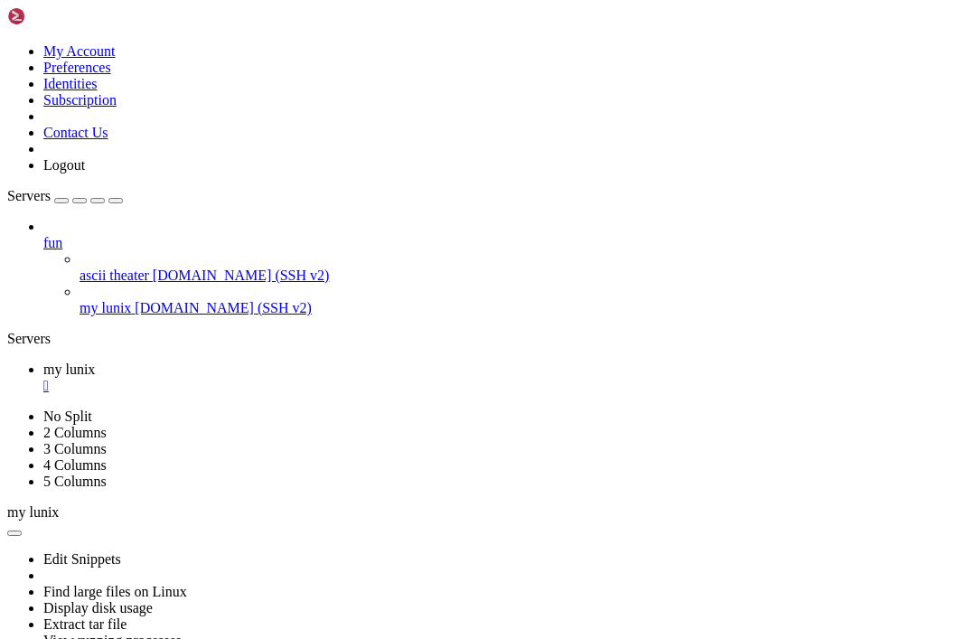
click at [944, 537] on div at bounding box center [488, 537] width 962 height 0
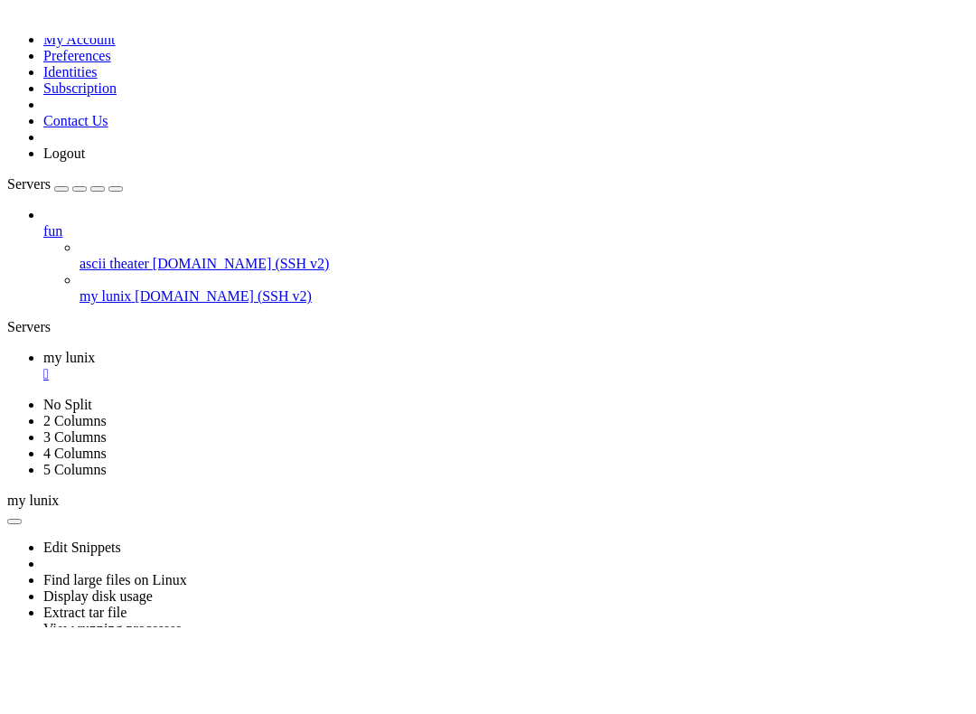
scroll to position [3812, 0]
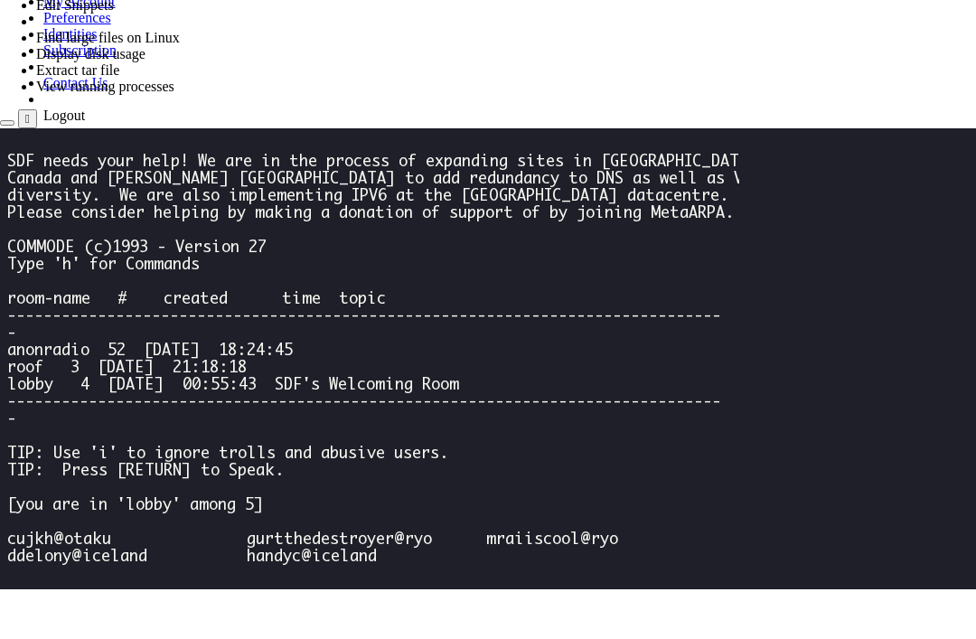
scroll to position [5873, 0]
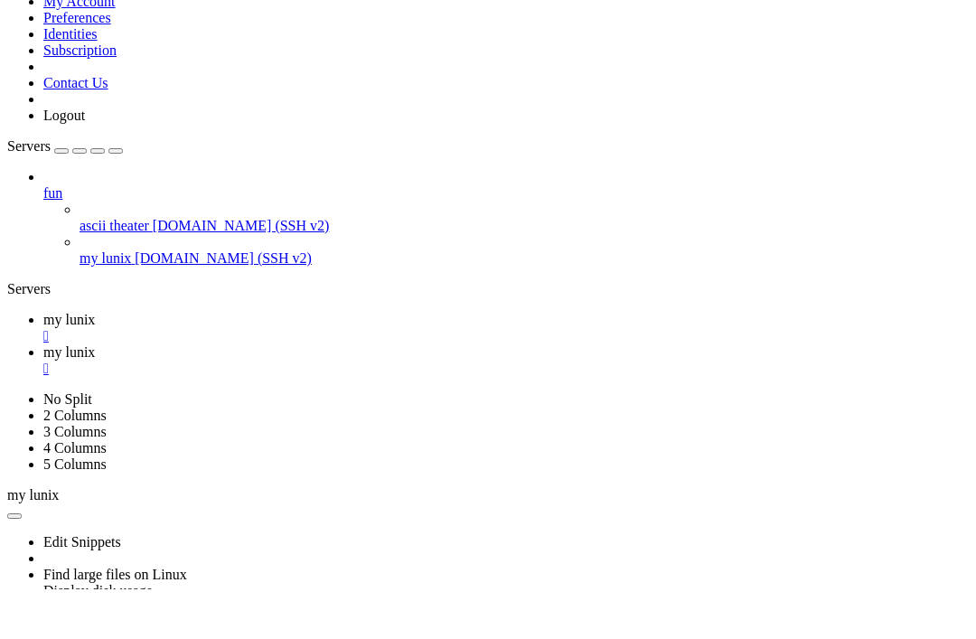
scroll to position [0, 0]
